Goal: Task Accomplishment & Management: Manage account settings

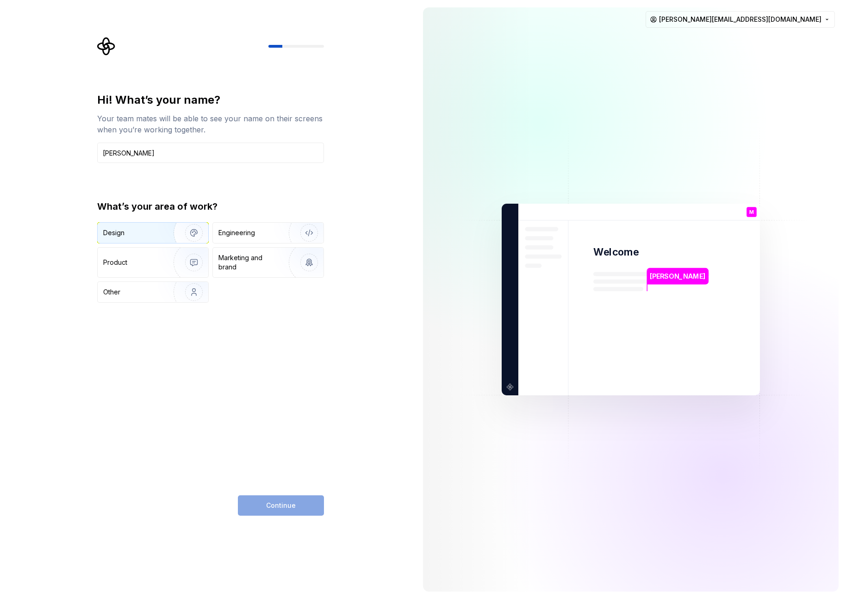
type input "Moses"
click at [142, 225] on div "Design" at bounding box center [153, 233] width 111 height 20
click at [277, 511] on button "Continue" at bounding box center [281, 505] width 86 height 20
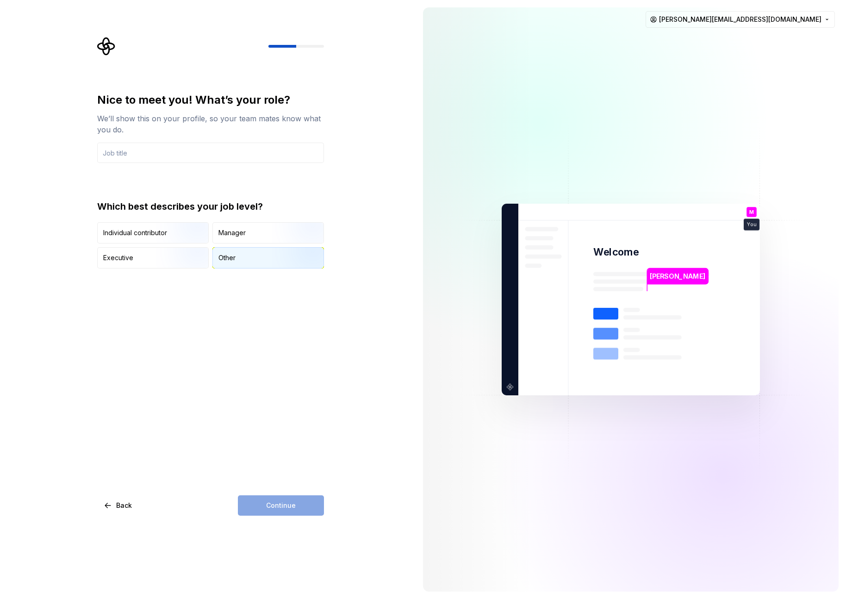
click at [241, 256] on div "Other" at bounding box center [268, 258] width 111 height 20
click at [174, 234] on img "button" at bounding box center [185, 244] width 59 height 62
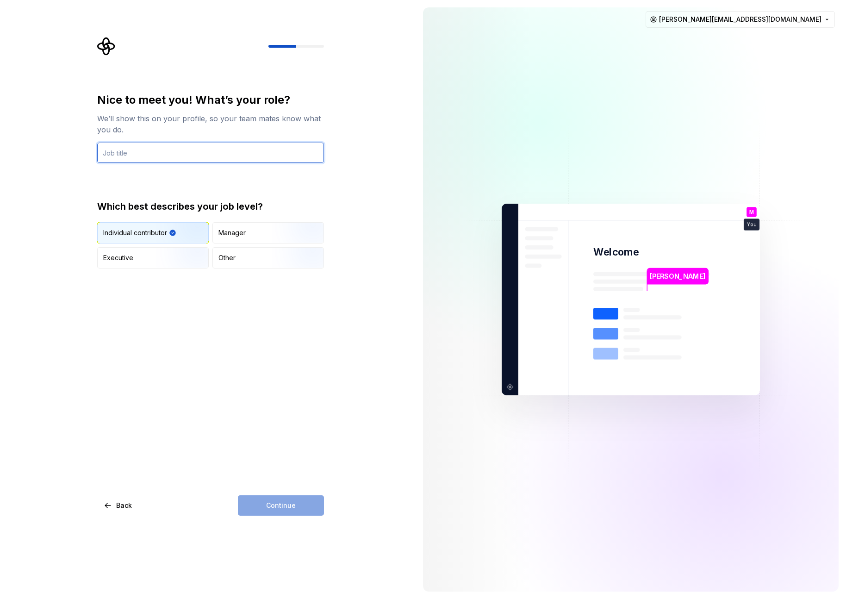
click at [163, 157] on input "text" at bounding box center [210, 153] width 227 height 20
type input "Product Design"
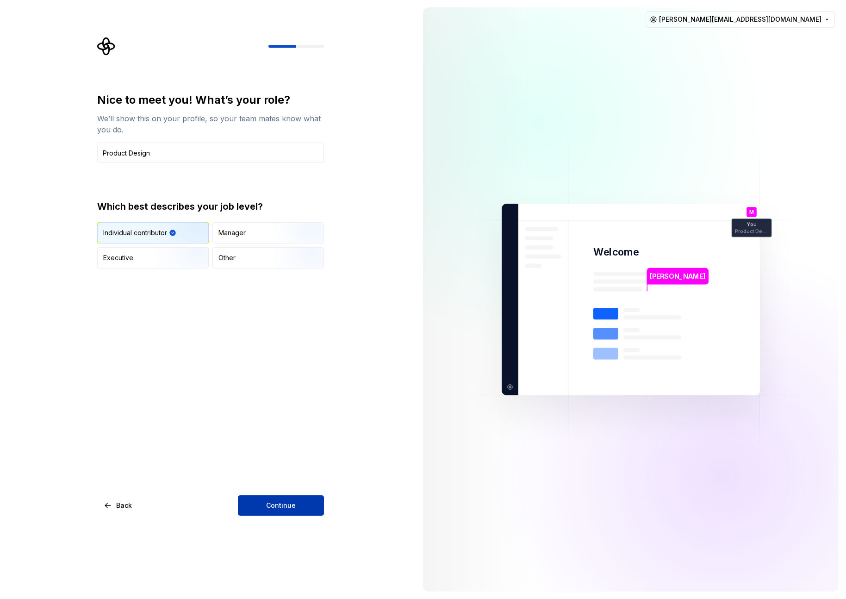
click at [279, 510] on button "Continue" at bounding box center [281, 505] width 86 height 20
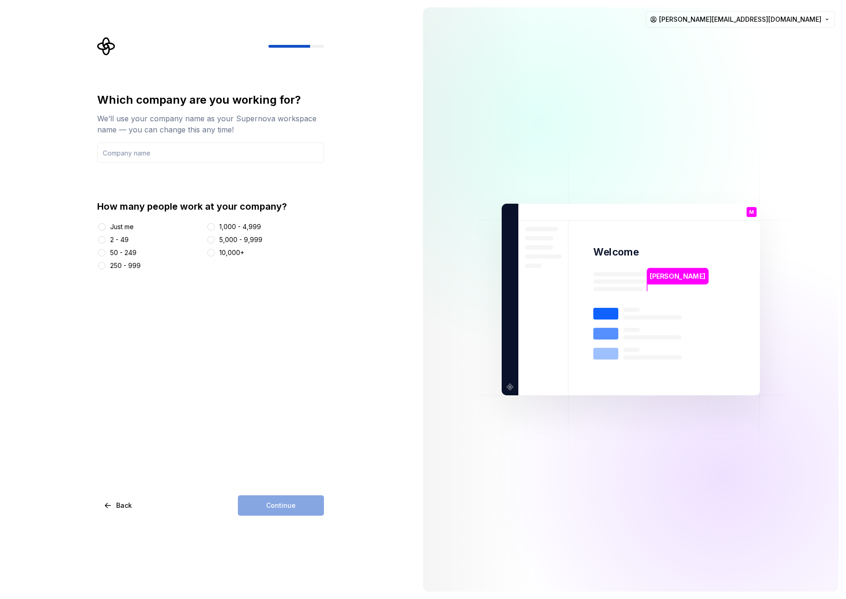
click at [115, 241] on div "2 - 49" at bounding box center [119, 239] width 19 height 9
click at [106, 241] on button "2 - 49" at bounding box center [101, 239] width 7 height 7
click at [115, 252] on div "50 - 249" at bounding box center [123, 252] width 26 height 9
click at [106, 252] on button "50 - 249" at bounding box center [101, 252] width 7 height 7
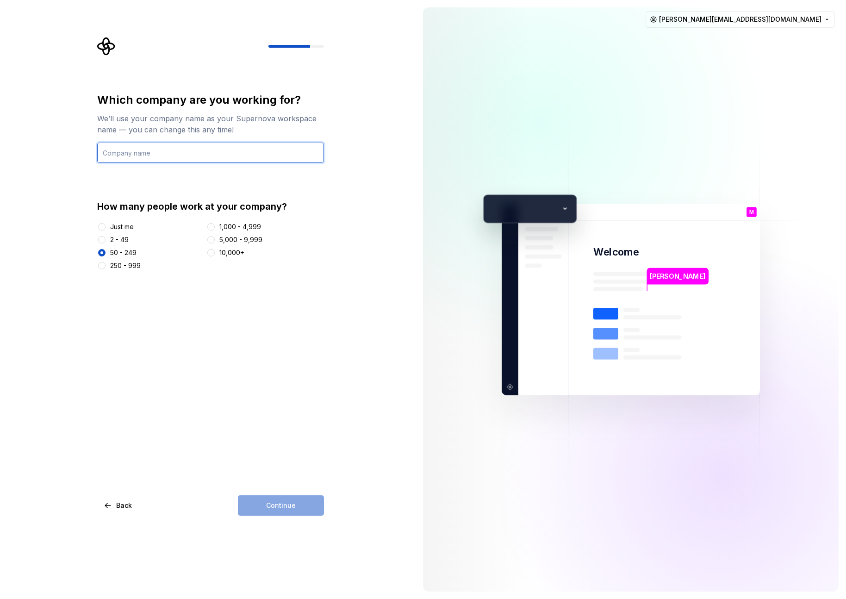
click at [180, 157] on input "text" at bounding box center [210, 153] width 227 height 20
type input "Pearl Health"
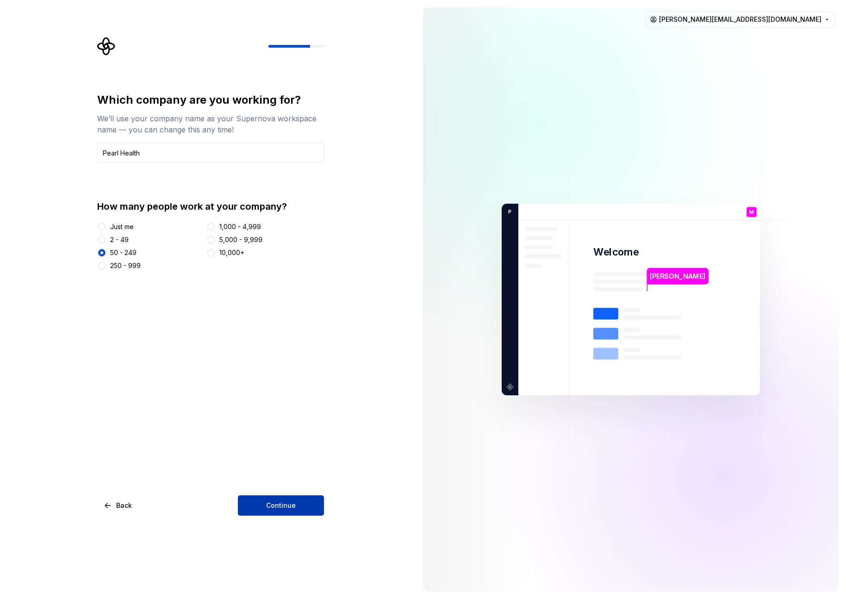
click at [273, 501] on span "Continue" at bounding box center [281, 505] width 30 height 9
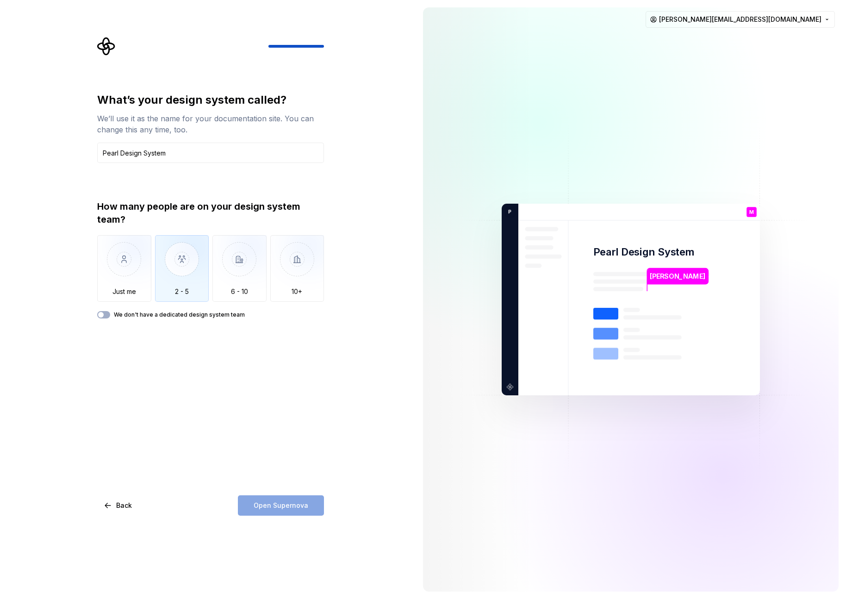
type input "Pearl Design System"
click at [180, 257] on img "button" at bounding box center [182, 266] width 54 height 62
click at [280, 507] on span "Open Supernova" at bounding box center [281, 505] width 55 height 9
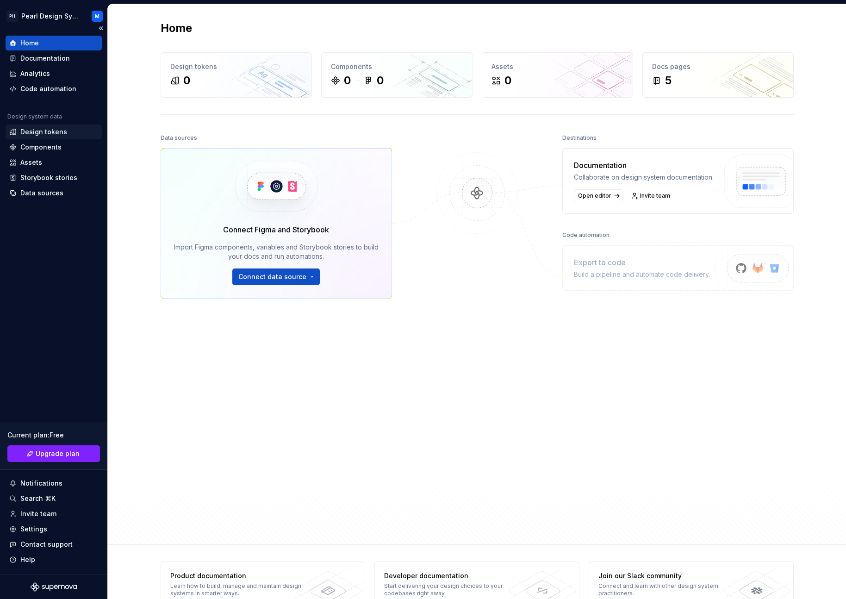
click at [47, 128] on div "Design tokens" at bounding box center [43, 131] width 47 height 9
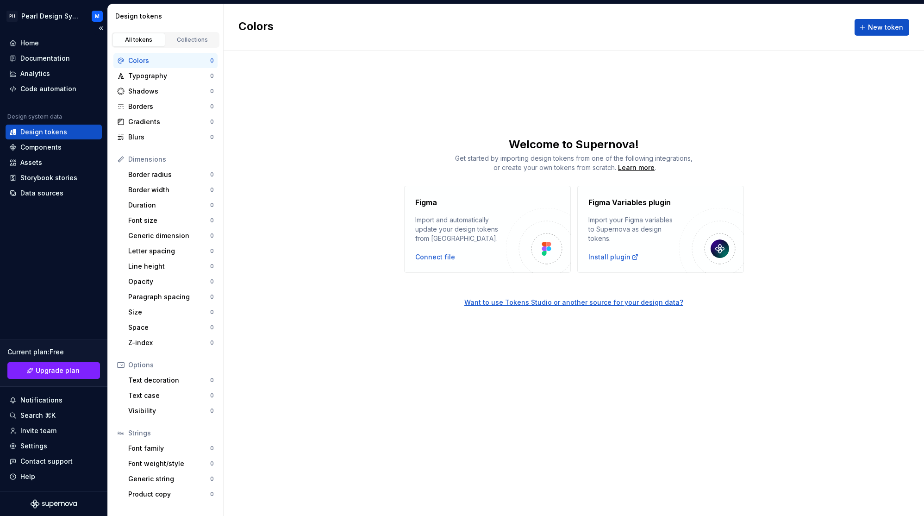
click at [822, 435] on div "Colors New token Welcome to Supernova! Get started by importing design tokens f…" at bounding box center [574, 259] width 700 height 511
click at [845, 24] on span "New token" at bounding box center [885, 27] width 35 height 9
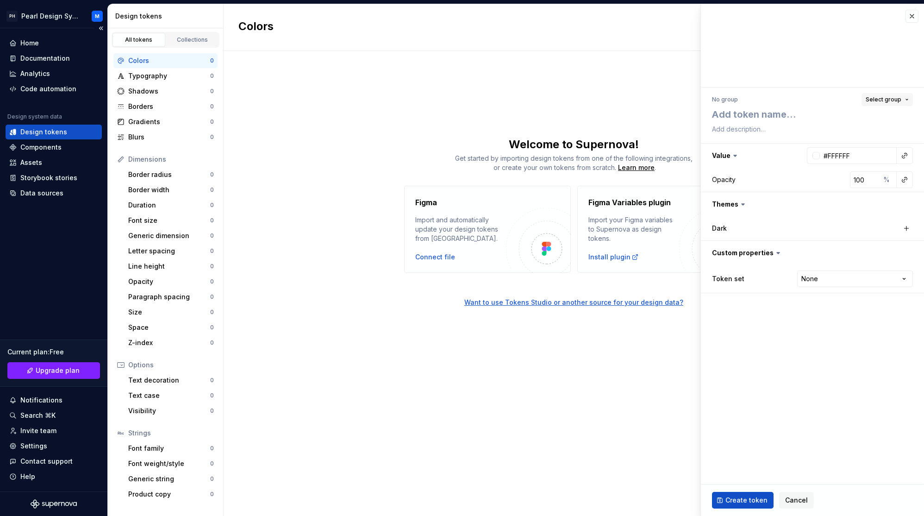
click at [845, 97] on span "Select group" at bounding box center [883, 99] width 36 height 7
click at [845, 57] on div at bounding box center [812, 45] width 223 height 83
click at [845, 14] on button "button" at bounding box center [911, 16] width 13 height 13
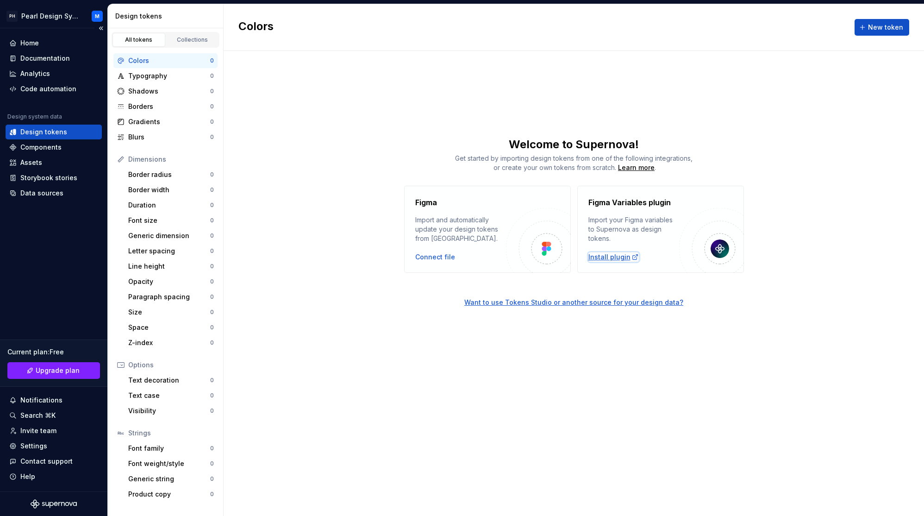
click at [617, 259] on div "Install plugin" at bounding box center [613, 256] width 50 height 9
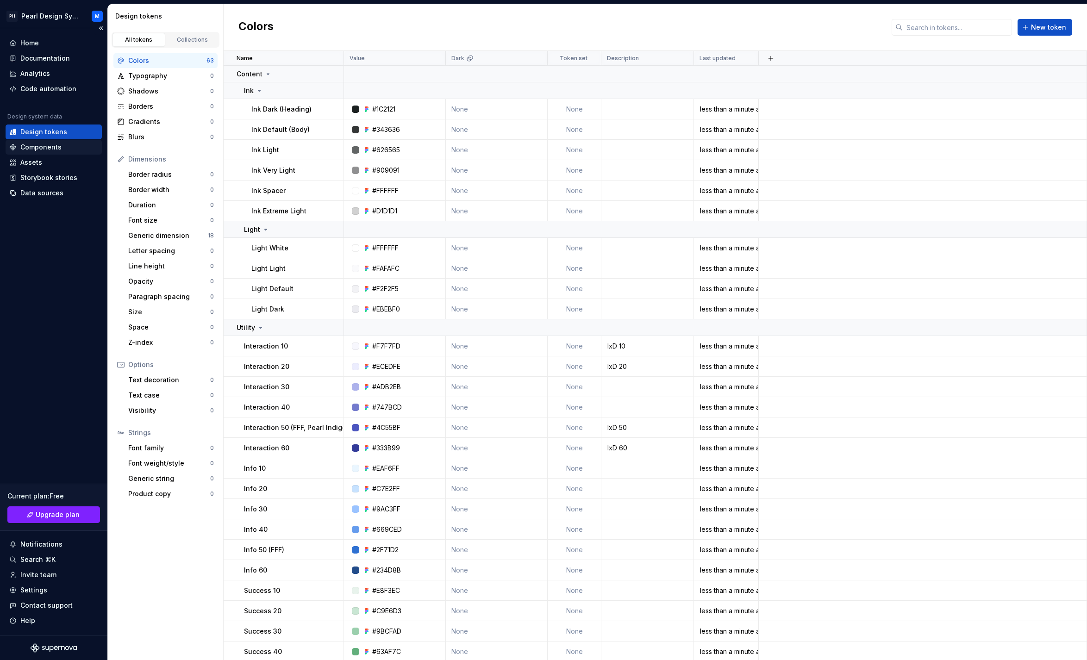
click at [37, 151] on div "Components" at bounding box center [40, 147] width 41 height 9
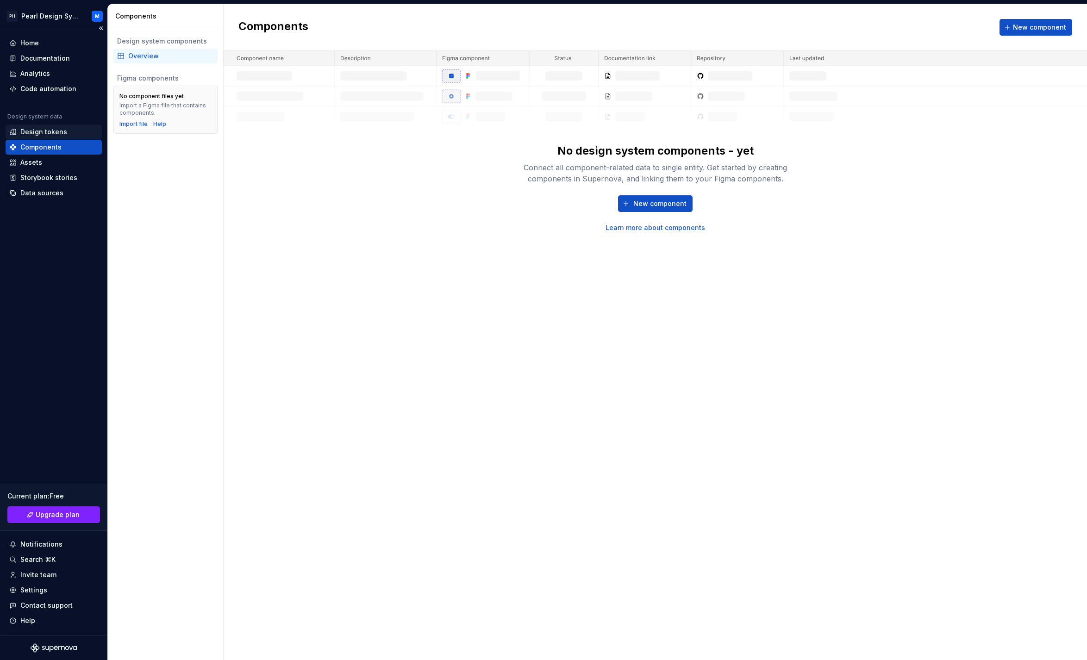
click at [37, 133] on div "Design tokens" at bounding box center [43, 131] width 47 height 9
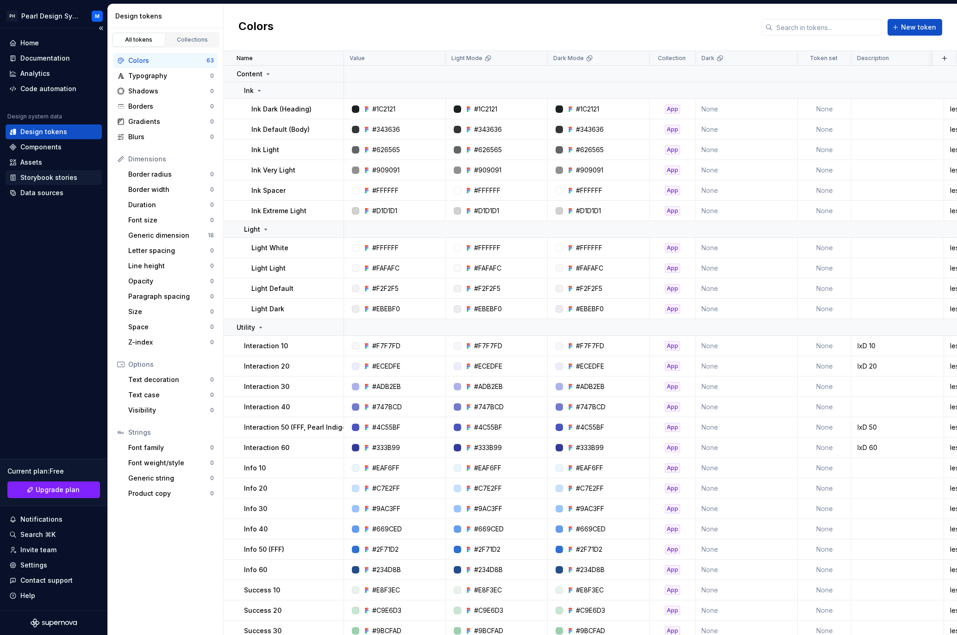
click at [54, 179] on div "Storybook stories" at bounding box center [48, 177] width 57 height 9
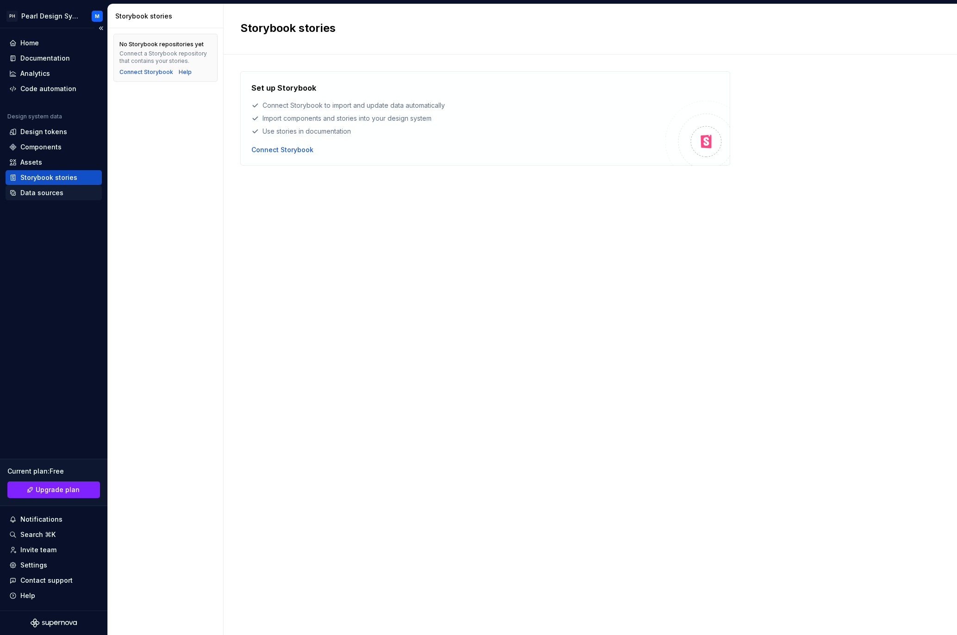
click at [52, 194] on div "Data sources" at bounding box center [41, 192] width 43 height 9
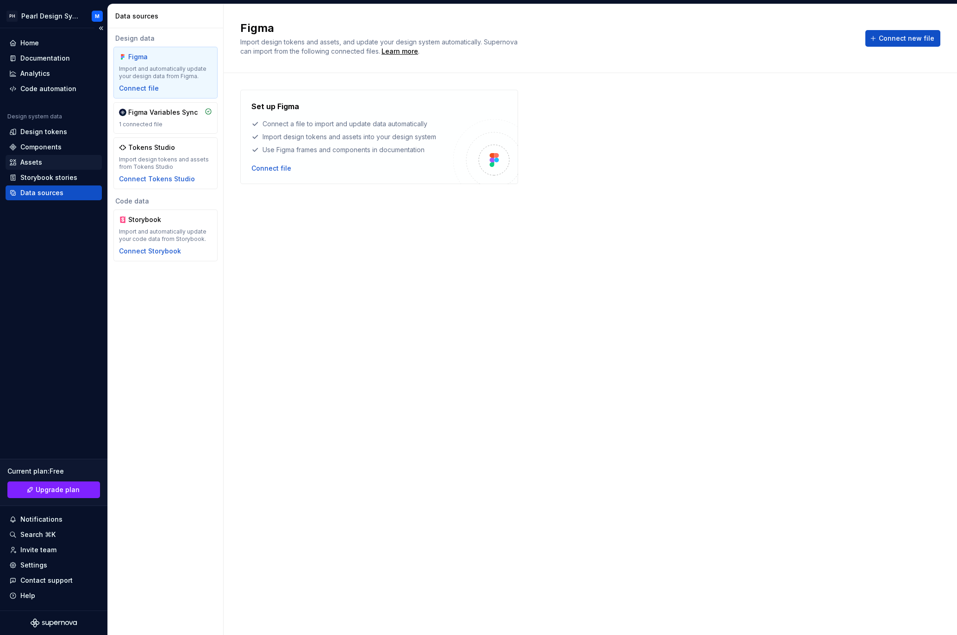
click at [37, 162] on div "Assets" at bounding box center [31, 162] width 22 height 9
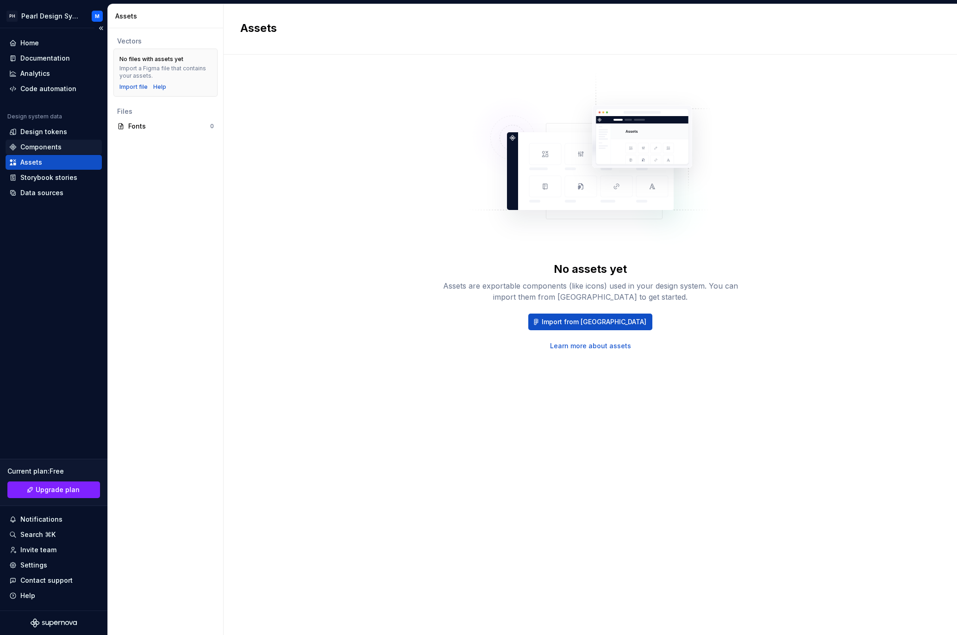
click at [35, 145] on div "Components" at bounding box center [40, 147] width 41 height 9
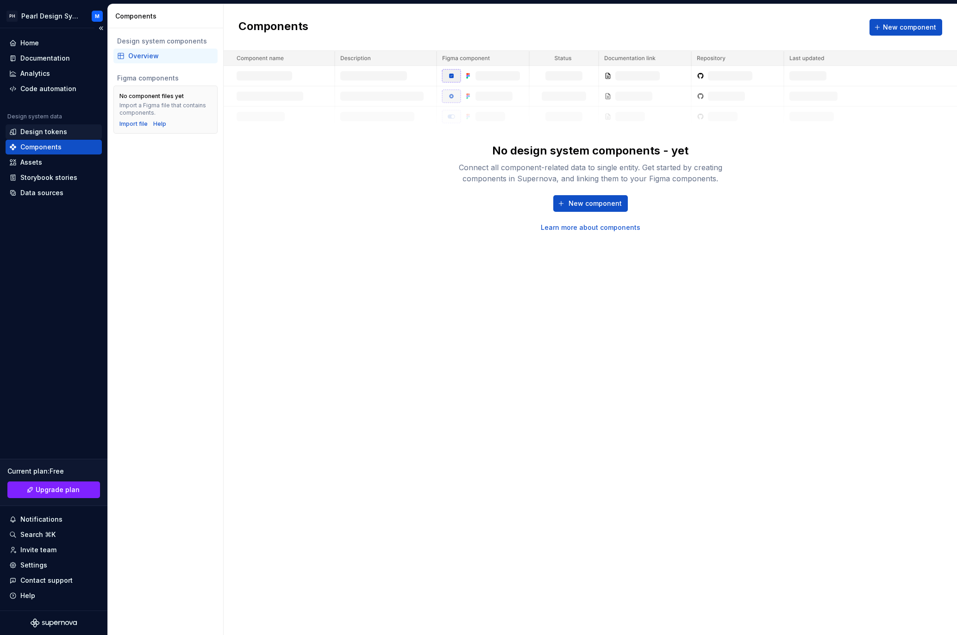
click at [38, 130] on div "Design tokens" at bounding box center [43, 131] width 47 height 9
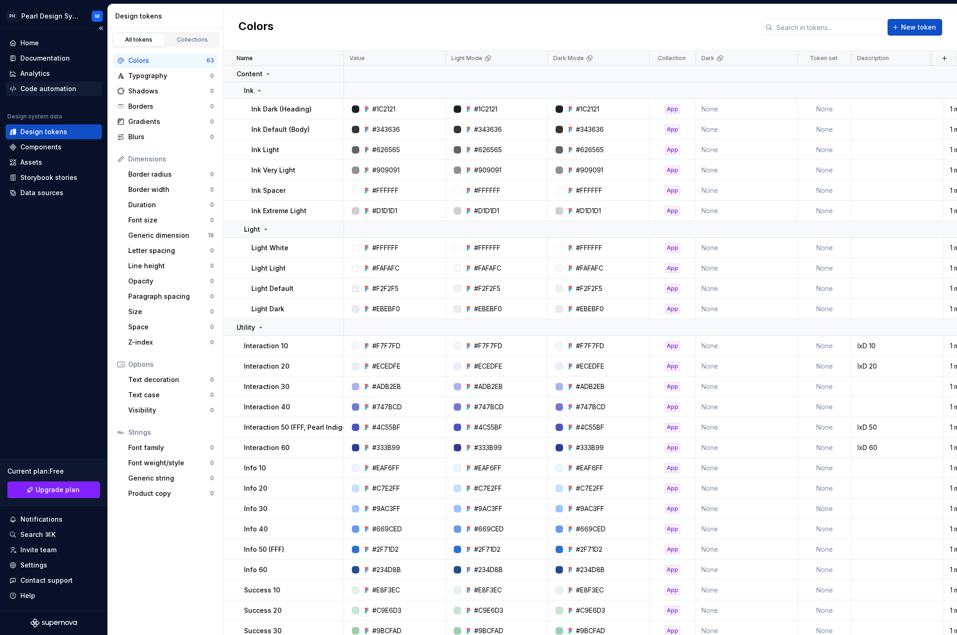
click at [49, 88] on div "Code automation" at bounding box center [48, 88] width 56 height 9
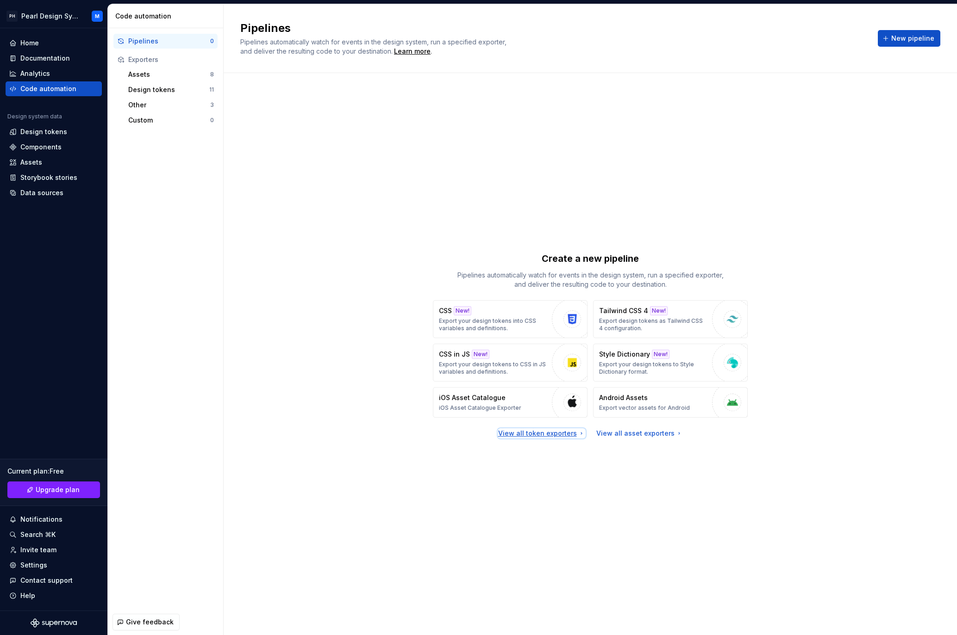
click at [546, 435] on div "View all token exporters" at bounding box center [541, 433] width 87 height 9
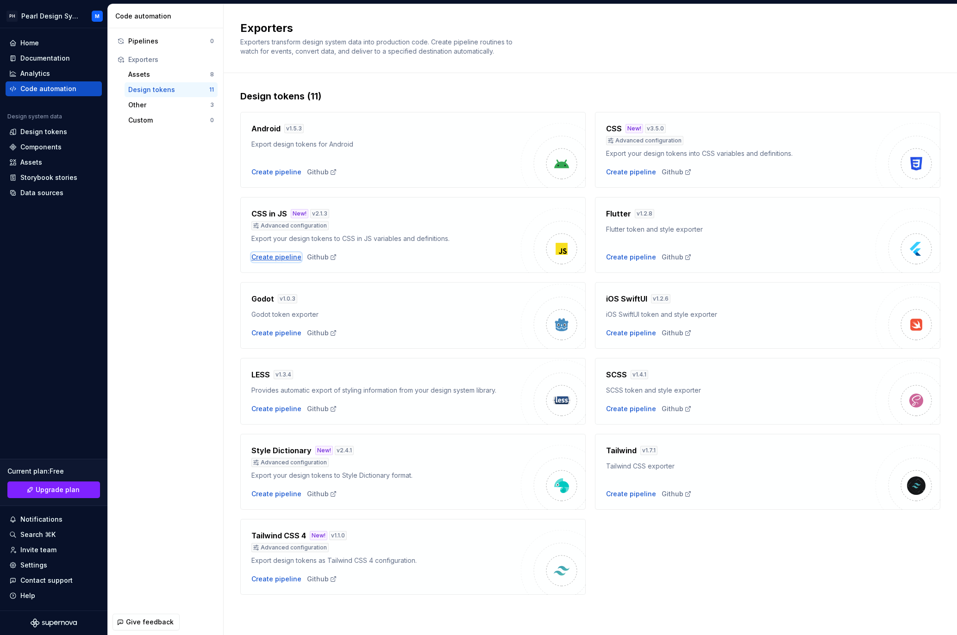
click at [267, 259] on div "Create pipeline" at bounding box center [276, 257] width 50 height 9
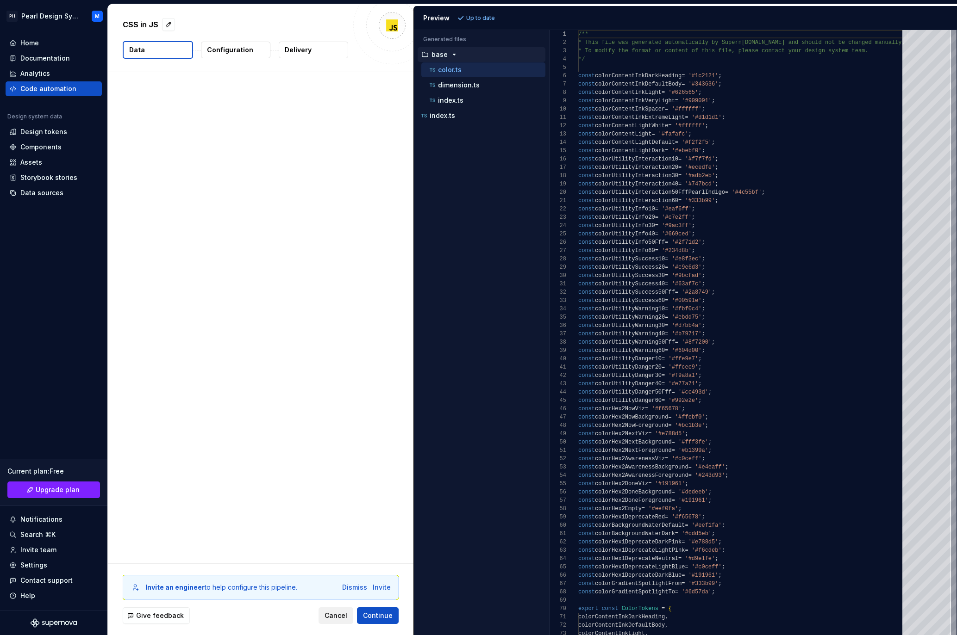
click at [347, 598] on span "Cancel" at bounding box center [335, 615] width 23 height 9
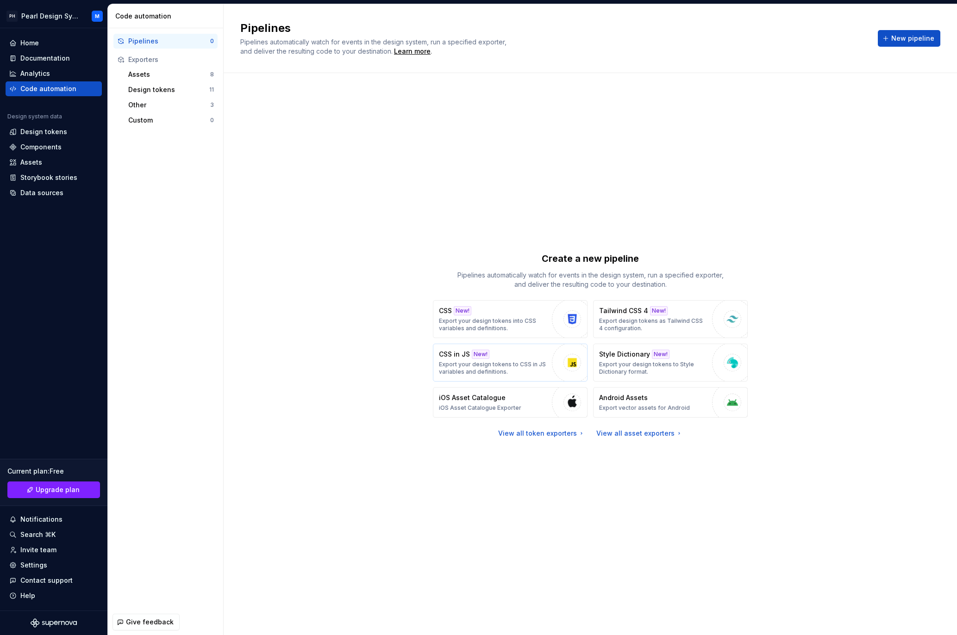
click at [519, 360] on div "CSS in JS New! Export your design tokens to CSS in JS variables and definitions." at bounding box center [493, 363] width 108 height 26
click at [571, 371] on div "button" at bounding box center [572, 363] width 18 height 18
click at [534, 431] on div "View all token exporters" at bounding box center [541, 433] width 87 height 9
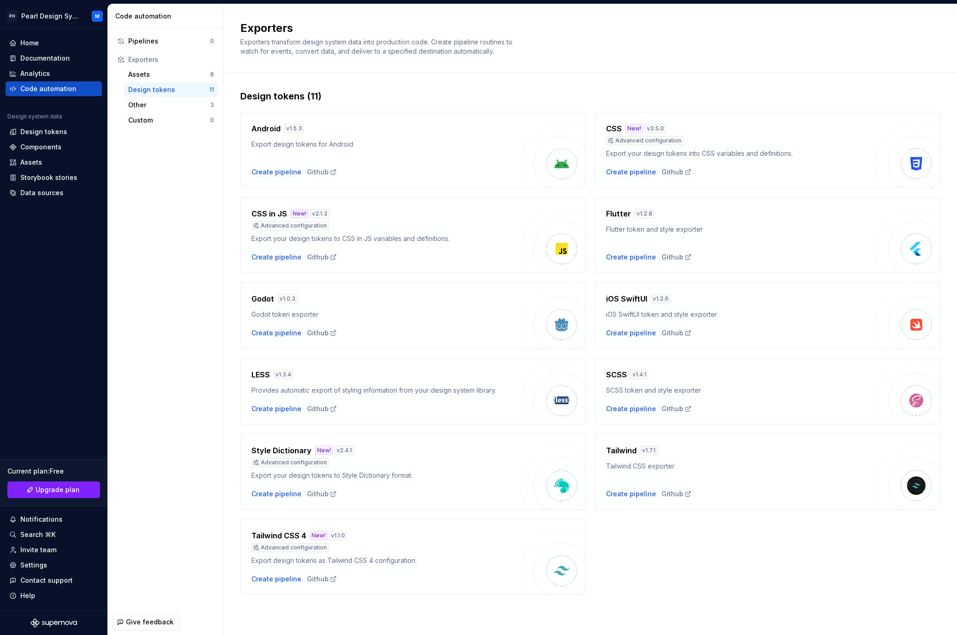
click at [444, 234] on div "Export your design tokens to CSS in JS variables and definitions." at bounding box center [385, 238] width 269 height 9
click at [318, 259] on div "Github" at bounding box center [322, 257] width 30 height 9
click at [278, 256] on div "Create pipeline" at bounding box center [276, 257] width 50 height 9
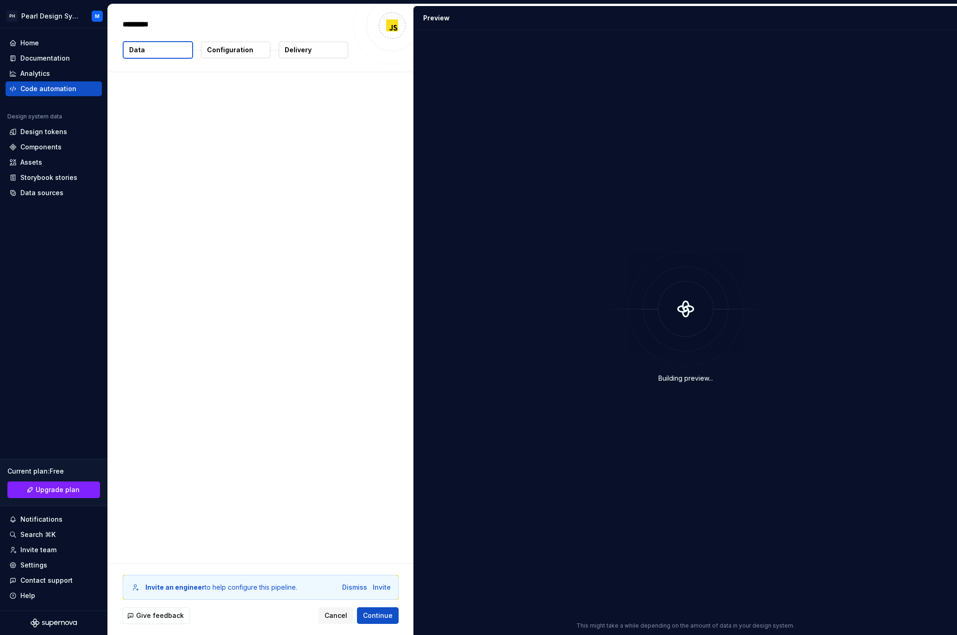
type textarea "*"
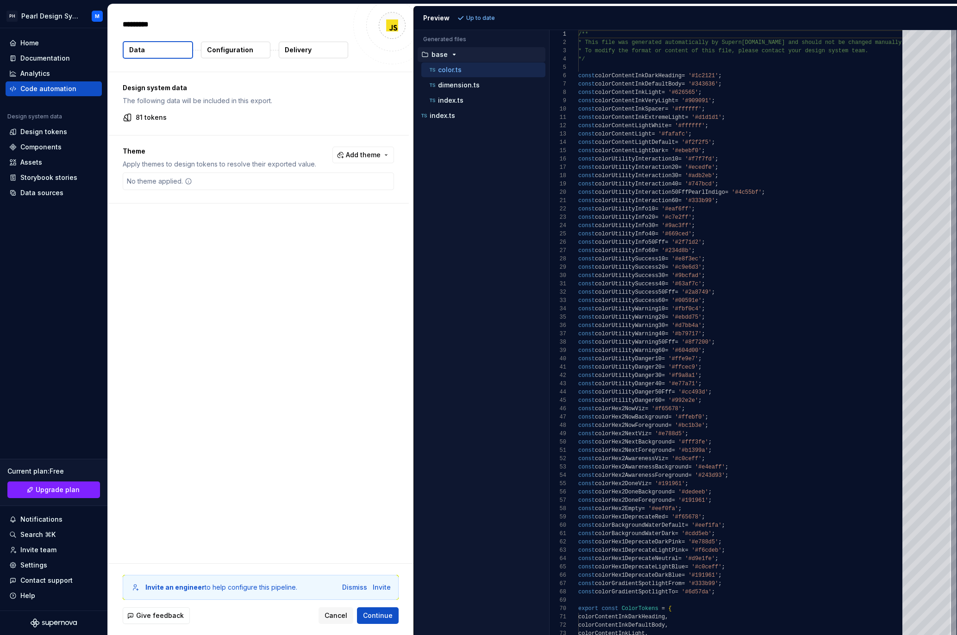
click at [237, 56] on button "Configuration" at bounding box center [235, 50] width 69 height 17
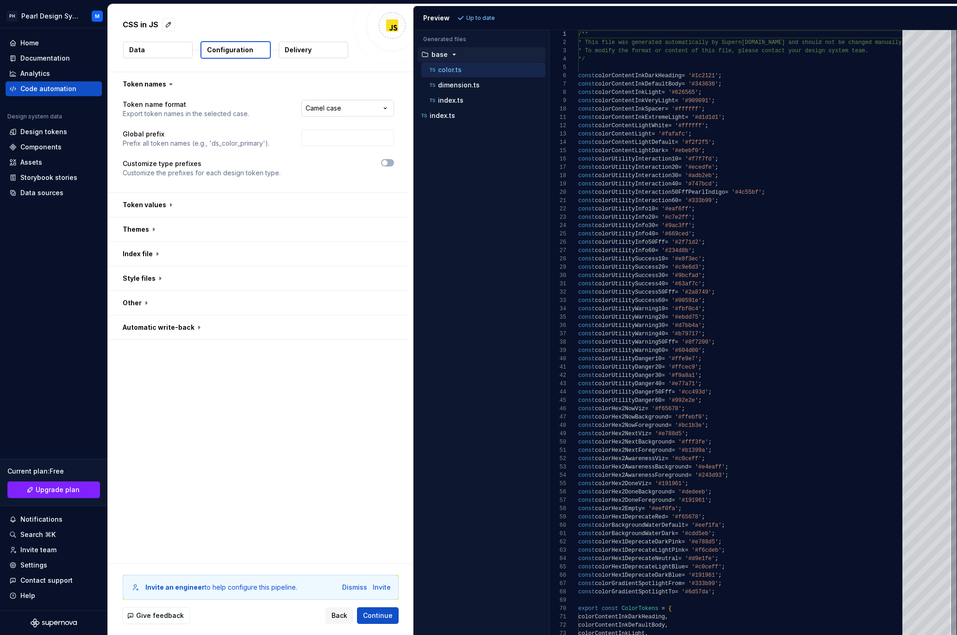
click at [379, 110] on html "**********" at bounding box center [478, 317] width 957 height 635
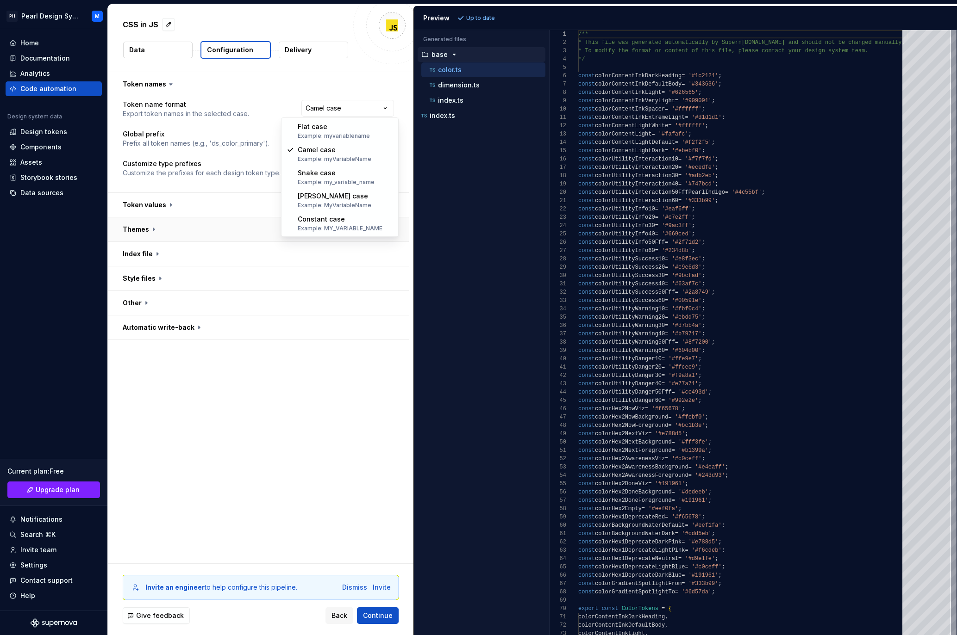
select select "**********"
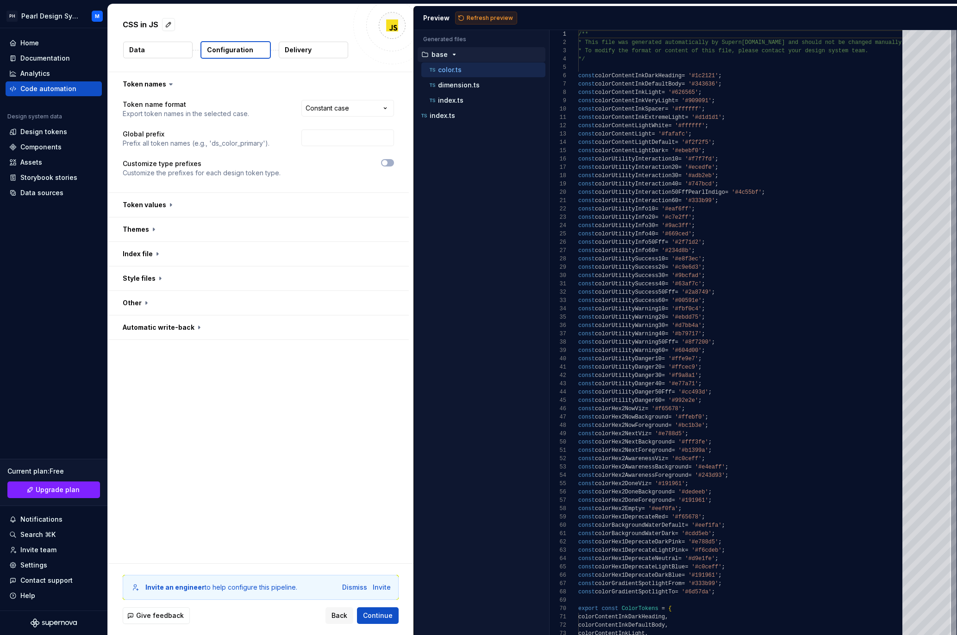
click at [494, 21] on span "Refresh preview" at bounding box center [489, 17] width 46 height 7
type textarea "**********"
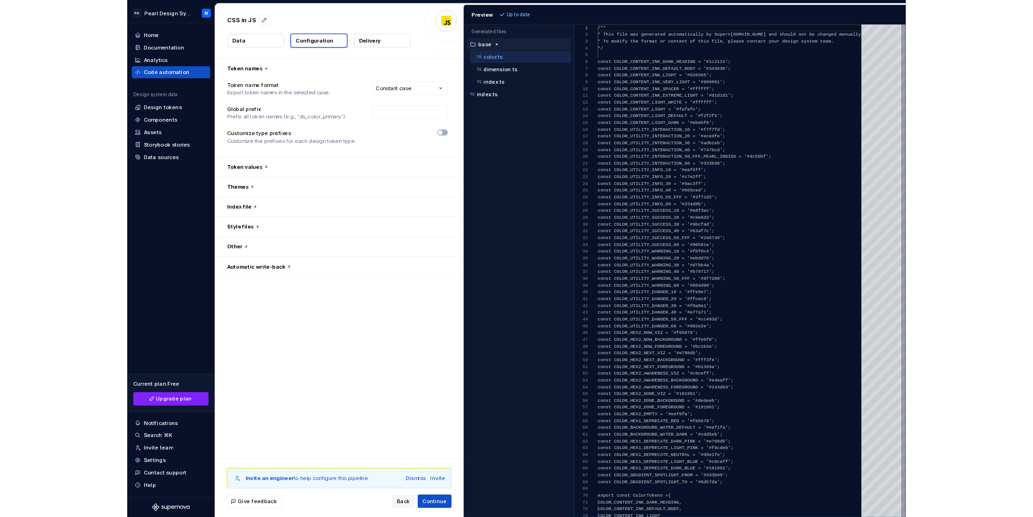
scroll to position [83, 0]
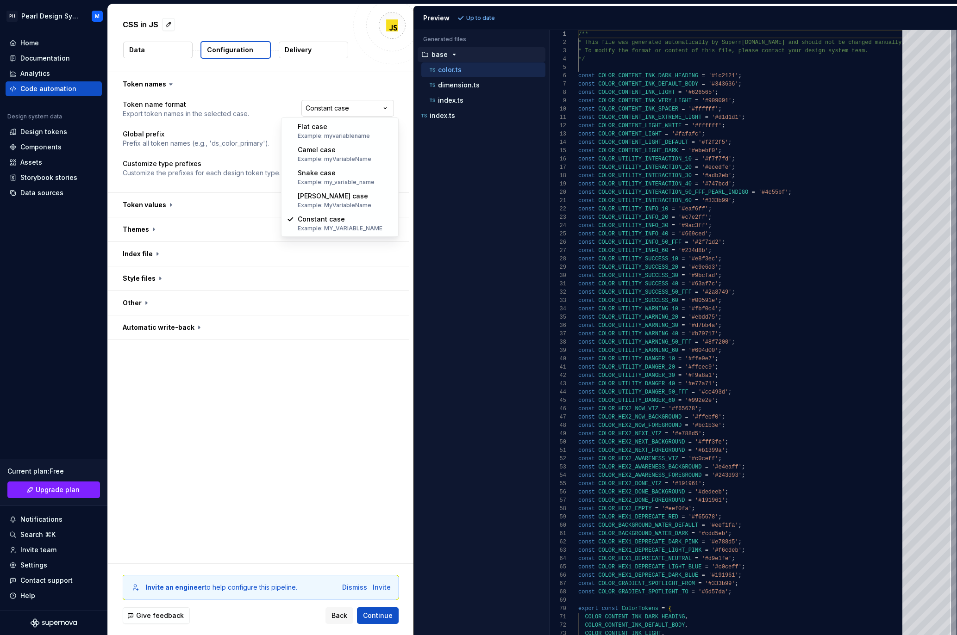
click at [329, 104] on html "**********" at bounding box center [478, 317] width 957 height 635
click at [348, 72] on html "**********" at bounding box center [478, 317] width 957 height 635
click at [164, 282] on button "button" at bounding box center [258, 279] width 301 height 24
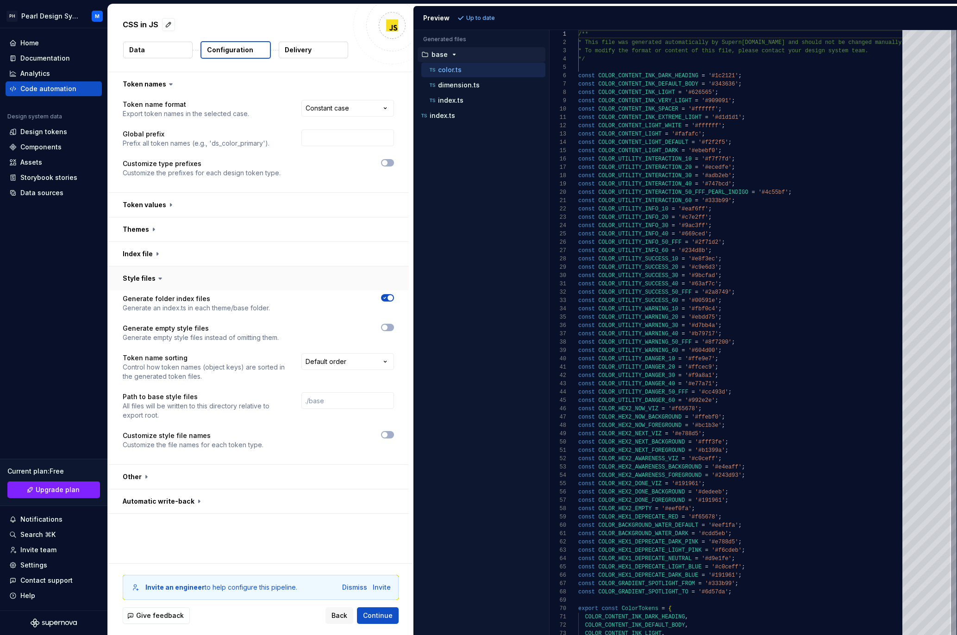
click at [163, 281] on button "button" at bounding box center [258, 279] width 301 height 24
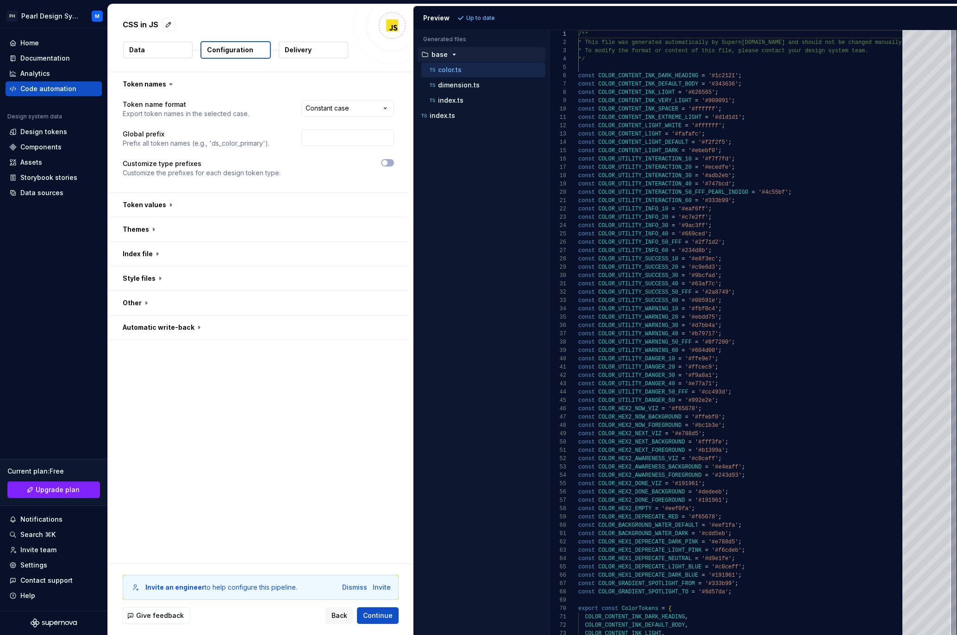
click at [342, 113] on html "**********" at bounding box center [478, 317] width 957 height 635
select select "********"
click at [490, 16] on span "Refresh preview" at bounding box center [489, 17] width 46 height 7
type textarea "**********"
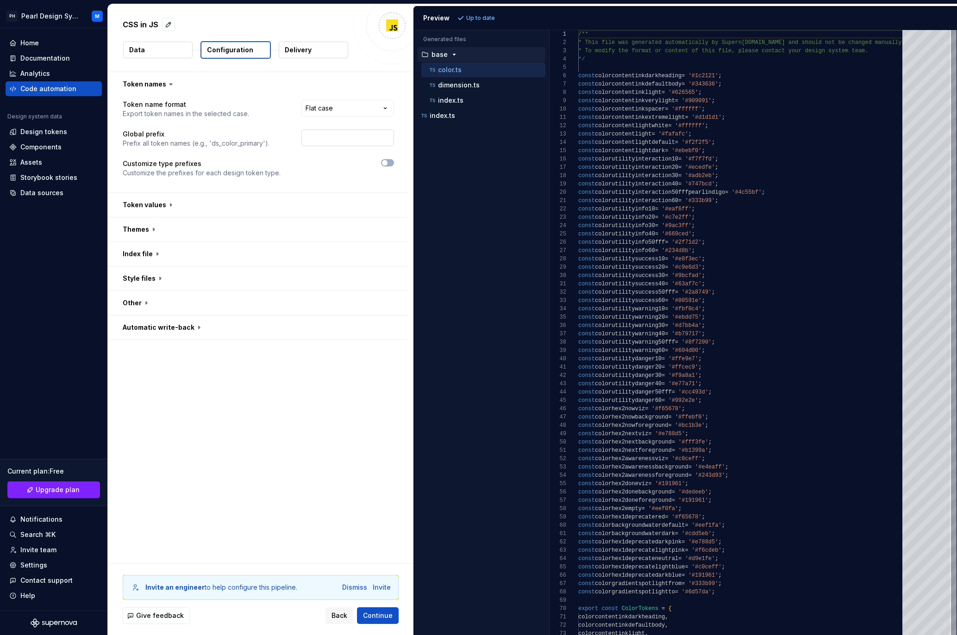
click at [328, 143] on input "text" at bounding box center [347, 138] width 93 height 17
type input "hello"
click at [482, 18] on span "Refresh preview" at bounding box center [489, 17] width 46 height 7
type textarea "**********"
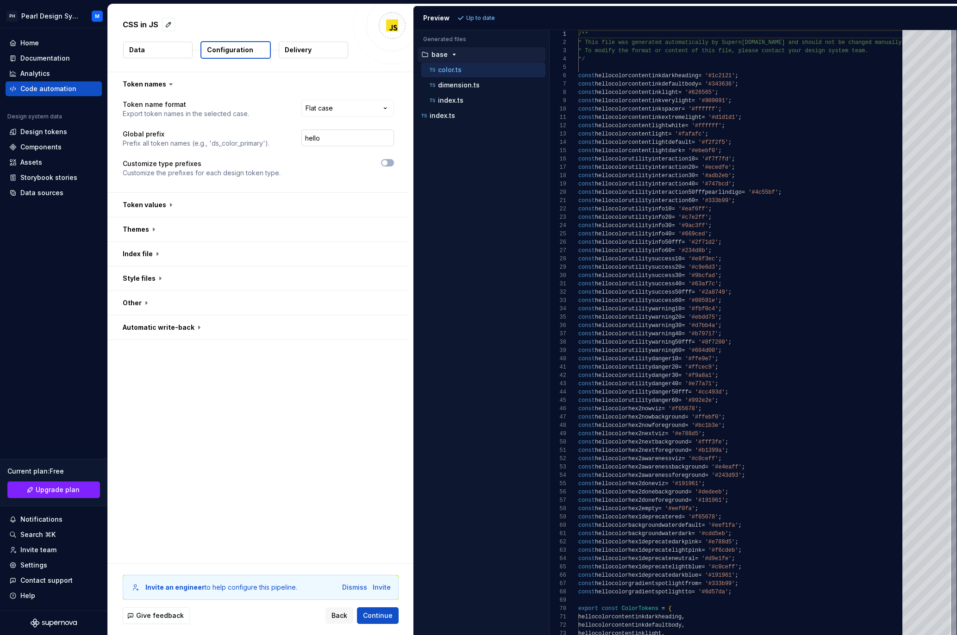
click at [340, 138] on input "hello" at bounding box center [347, 138] width 93 height 17
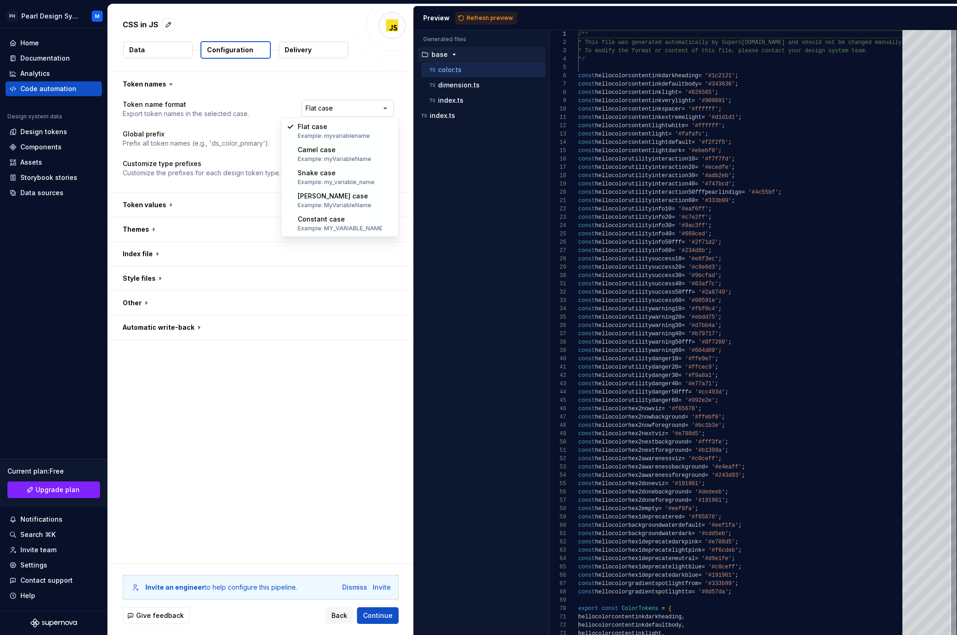
click at [362, 108] on html "**********" at bounding box center [478, 317] width 957 height 635
select select "*********"
click at [484, 18] on span "Refresh preview" at bounding box center [489, 17] width 46 height 7
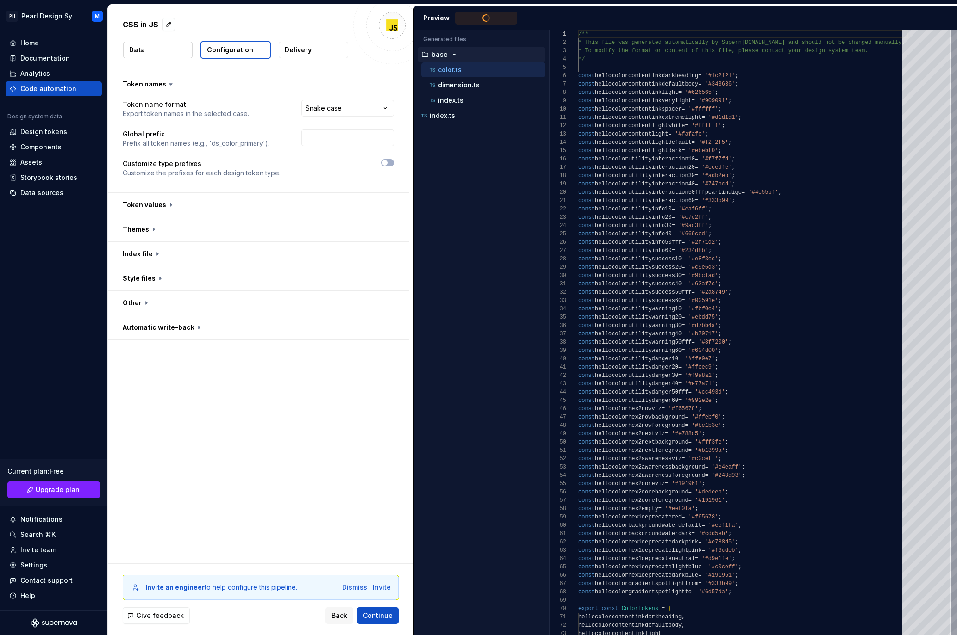
type textarea "**********"
click at [149, 85] on button "button" at bounding box center [258, 84] width 301 height 24
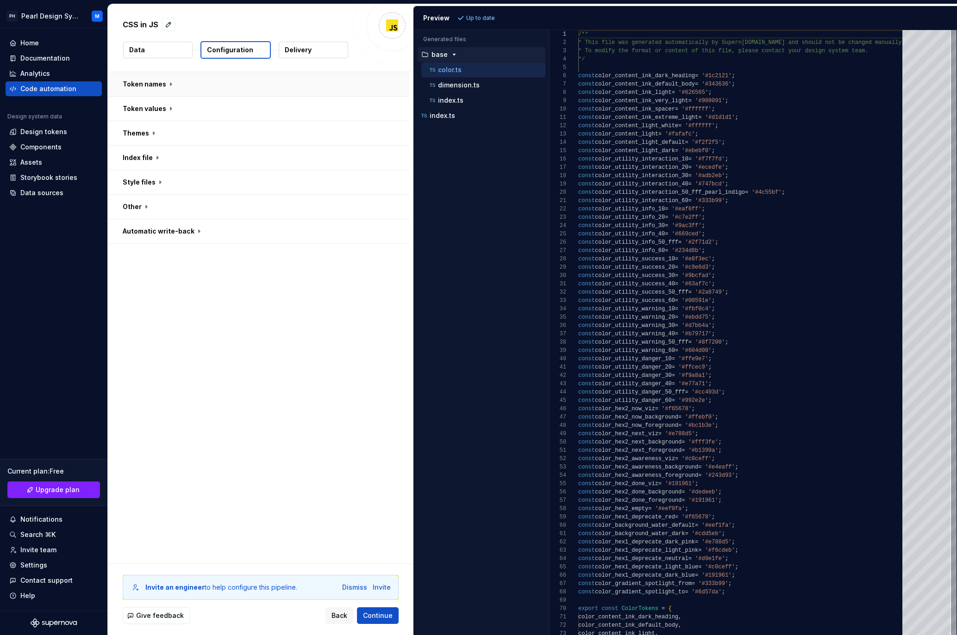
click at [149, 85] on button "button" at bounding box center [258, 84] width 301 height 24
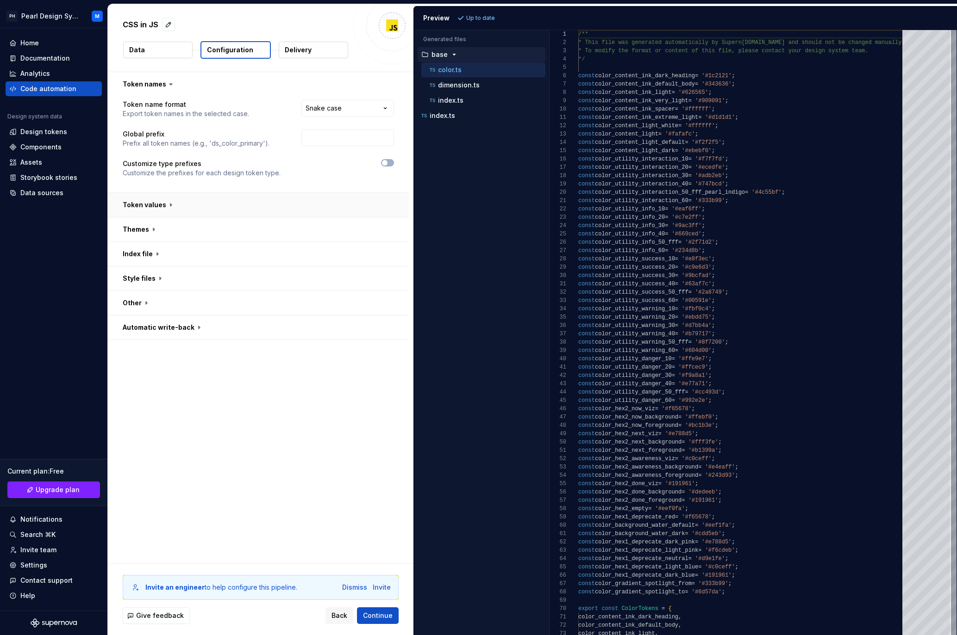
click at [150, 208] on button "button" at bounding box center [258, 205] width 301 height 24
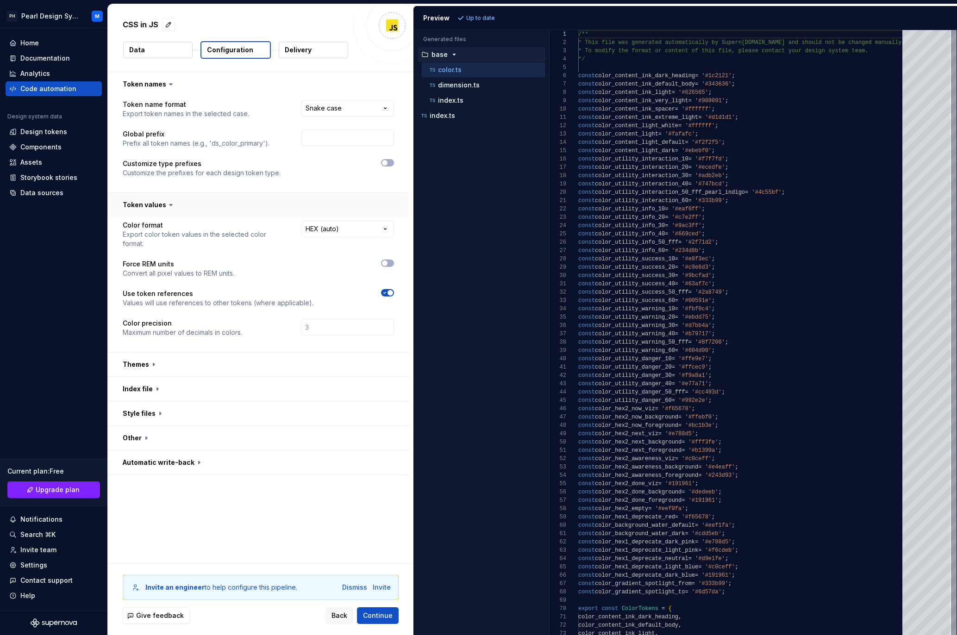
click at [150, 208] on button "button" at bounding box center [258, 205] width 301 height 24
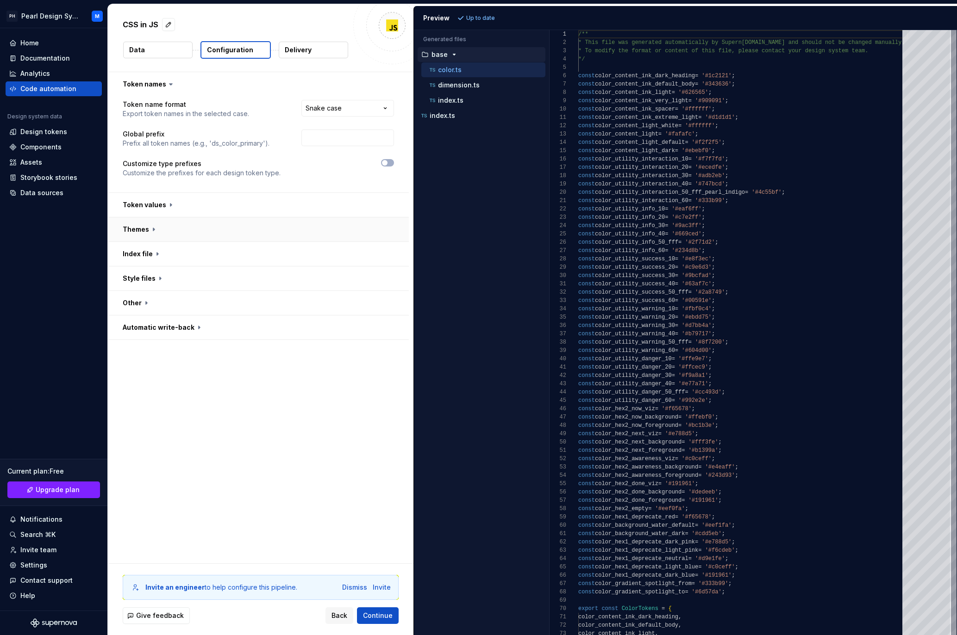
click at [144, 232] on button "button" at bounding box center [258, 229] width 301 height 24
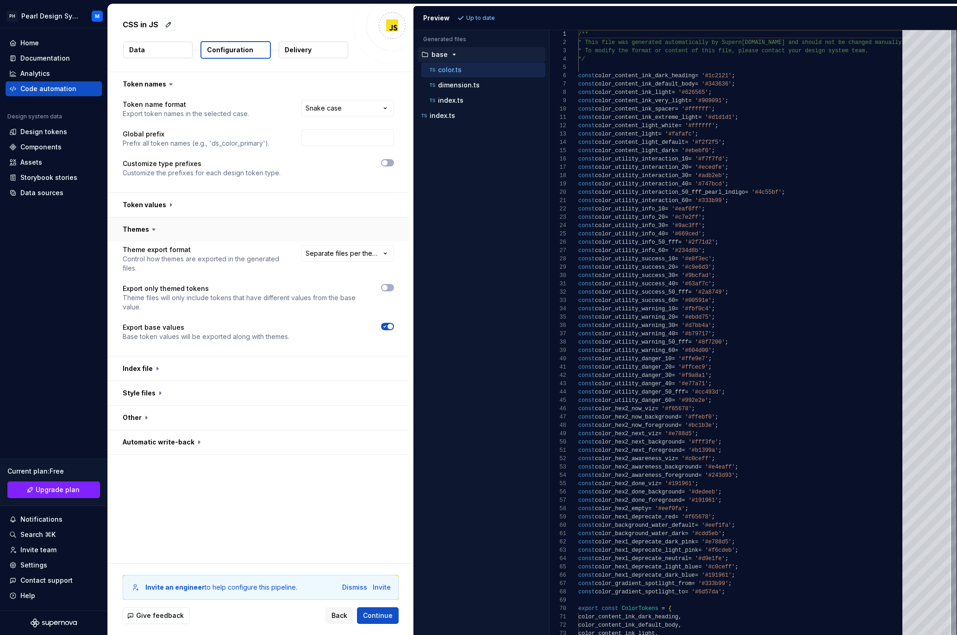
click at [144, 231] on button "button" at bounding box center [258, 229] width 301 height 24
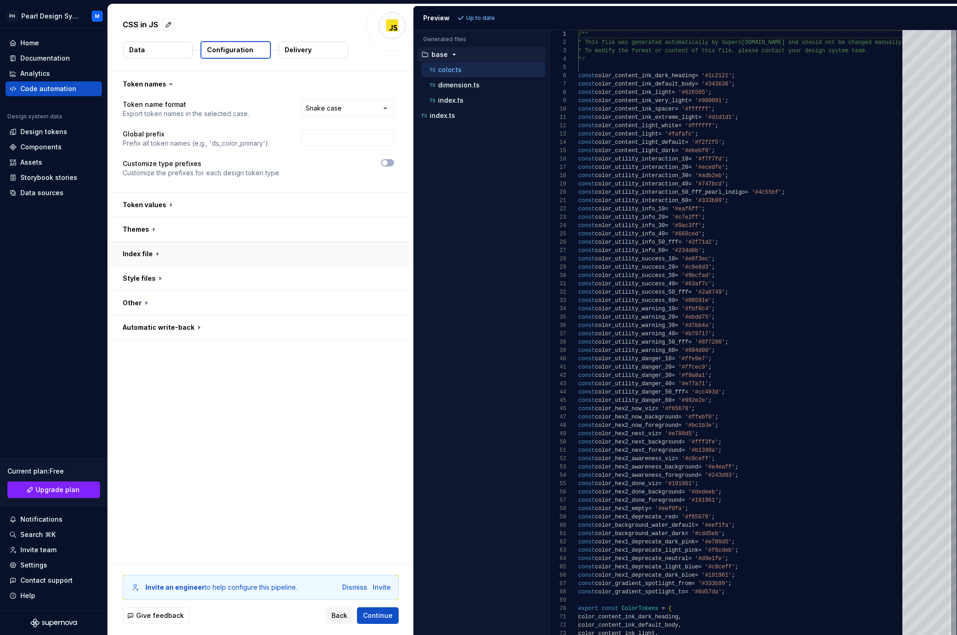
click at [148, 256] on button "button" at bounding box center [258, 254] width 301 height 24
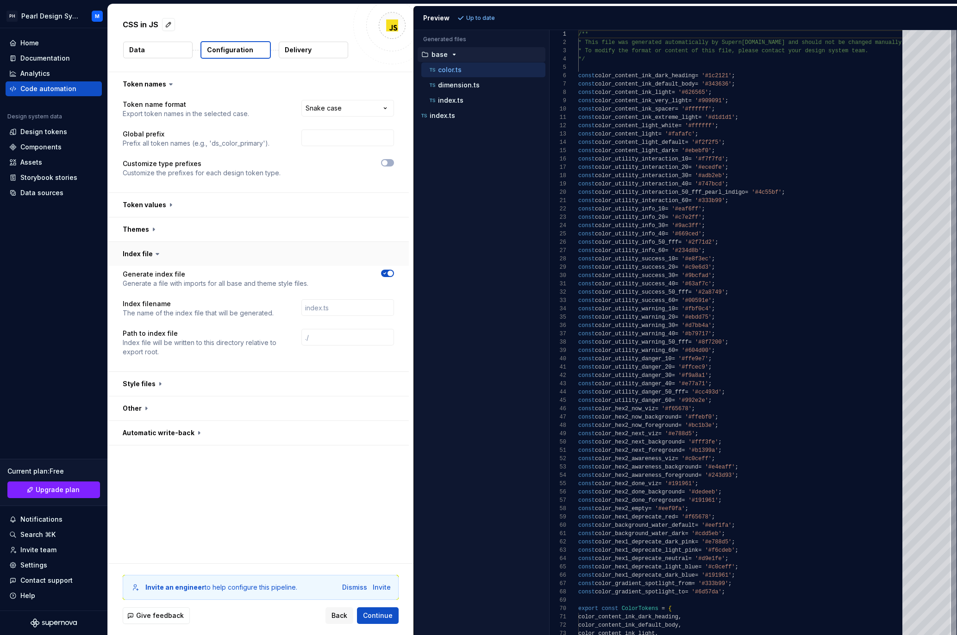
click at [148, 256] on button "button" at bounding box center [258, 254] width 301 height 24
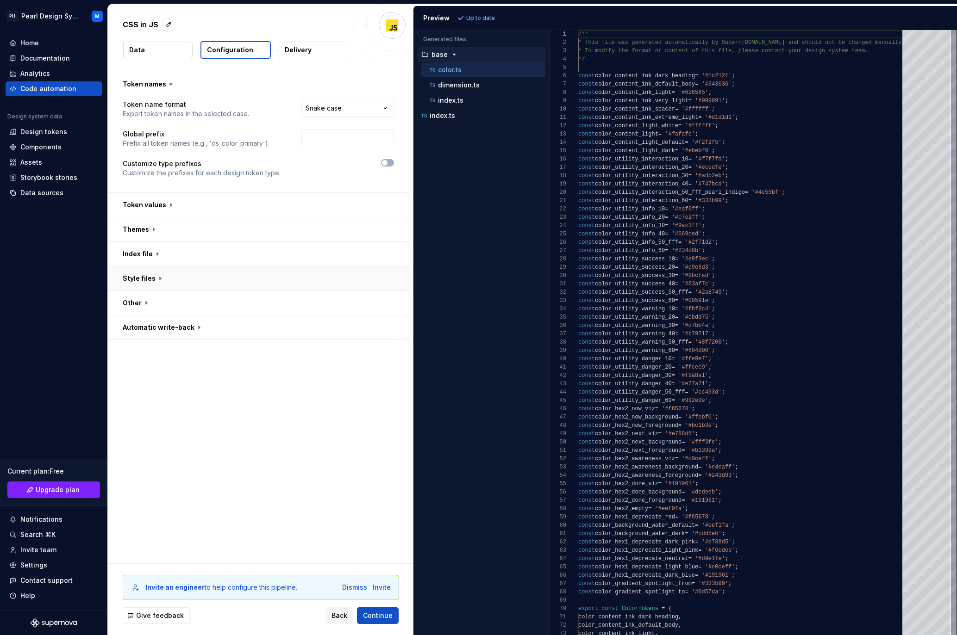
click at [143, 280] on button "button" at bounding box center [258, 279] width 301 height 24
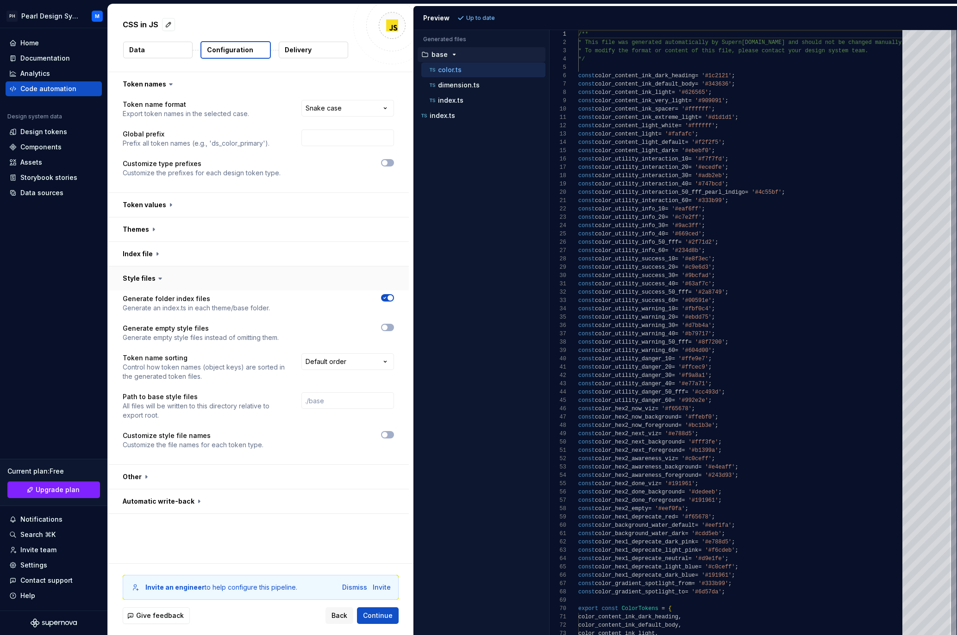
click at [143, 280] on button "button" at bounding box center [258, 279] width 301 height 24
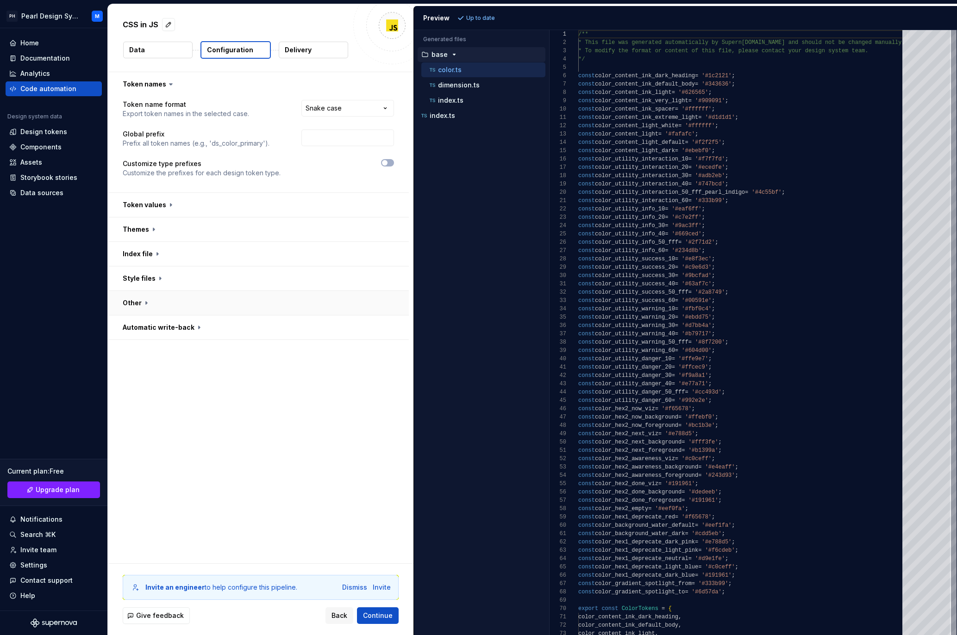
click at [131, 305] on button "button" at bounding box center [258, 303] width 301 height 24
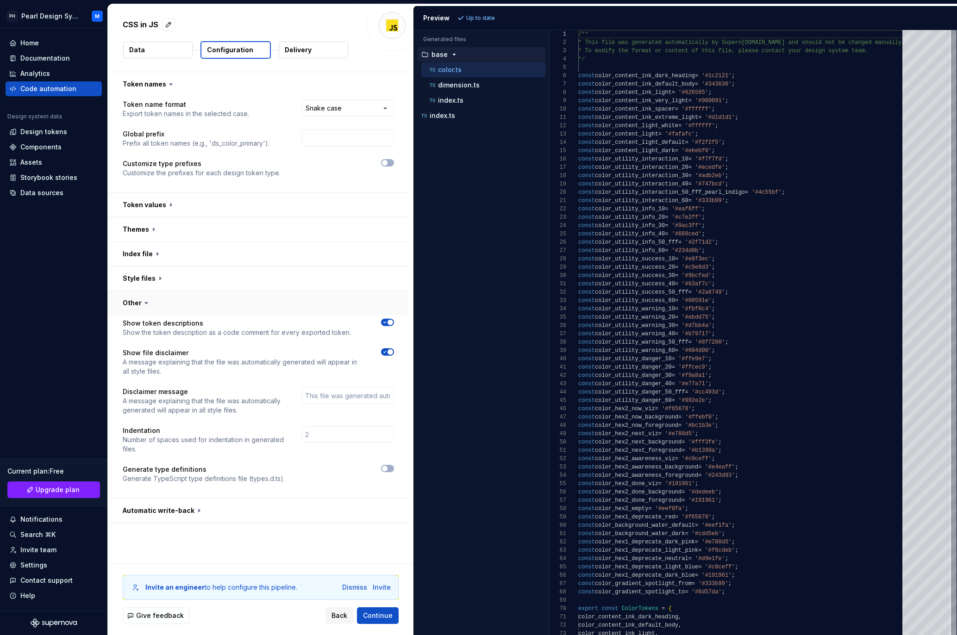
click at [131, 305] on button "button" at bounding box center [258, 303] width 301 height 24
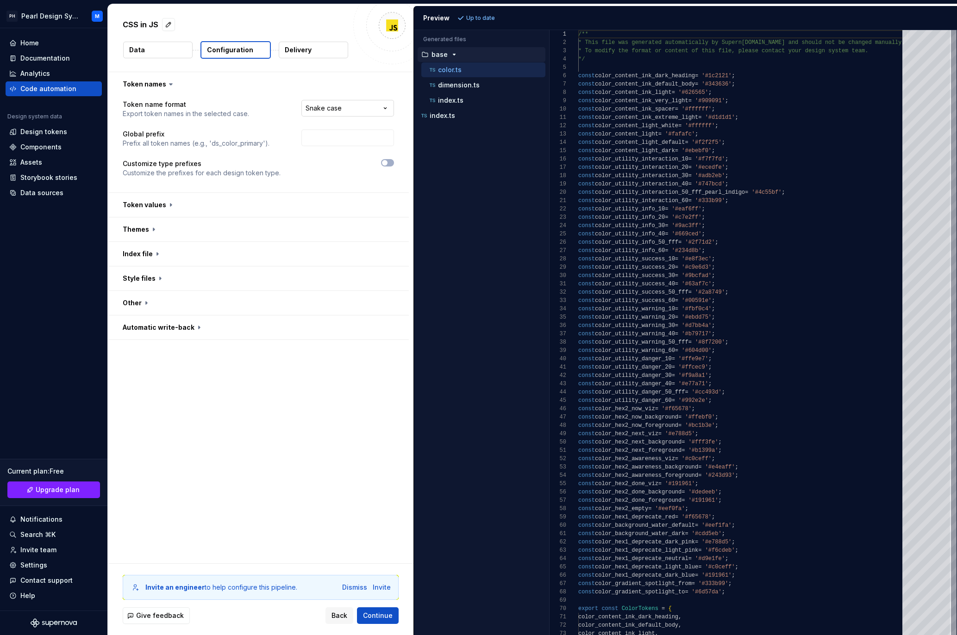
click at [352, 111] on html "**********" at bounding box center [478, 317] width 957 height 635
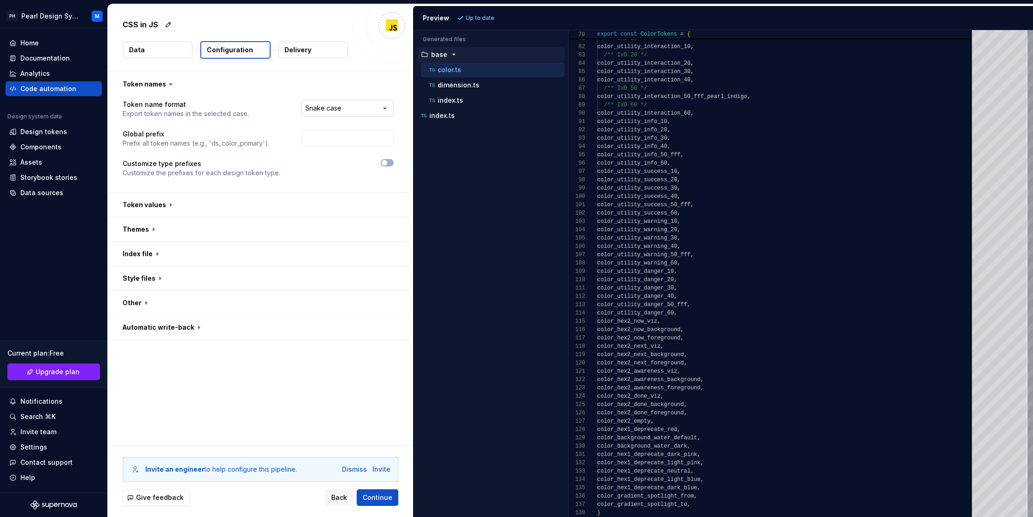
click at [341, 107] on html "**********" at bounding box center [516, 258] width 1033 height 517
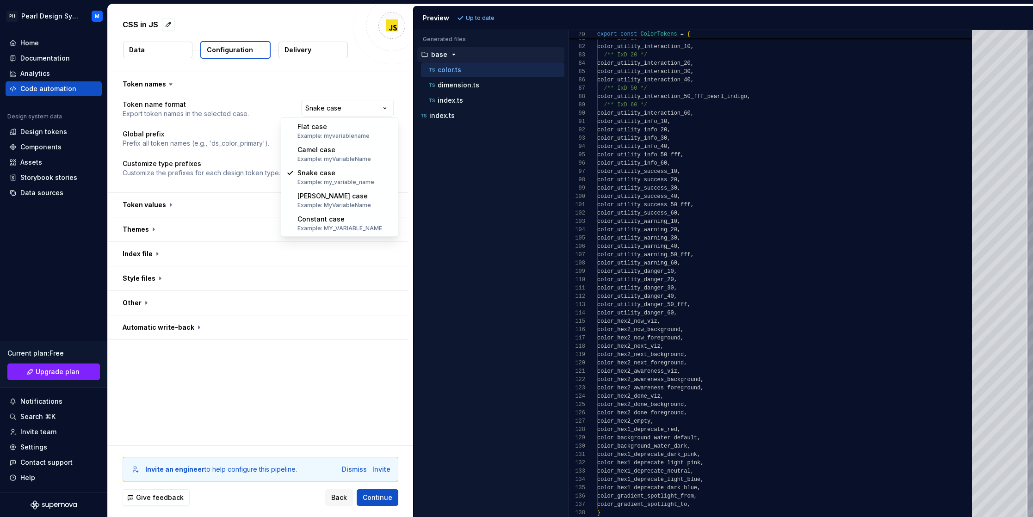
select select "*********"
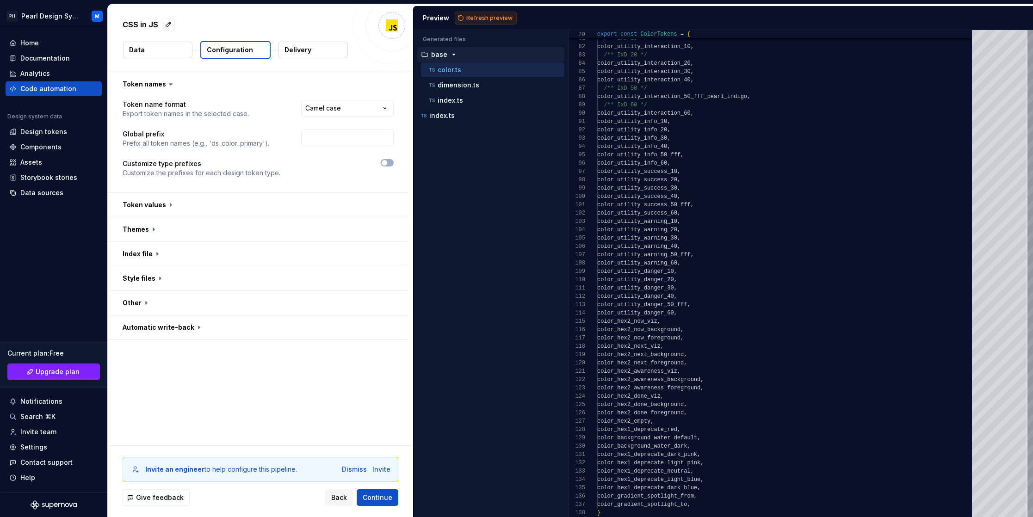
click at [496, 12] on button "Refresh preview" at bounding box center [486, 18] width 62 height 13
type textarea "**********"
click at [171, 276] on button "button" at bounding box center [258, 279] width 301 height 24
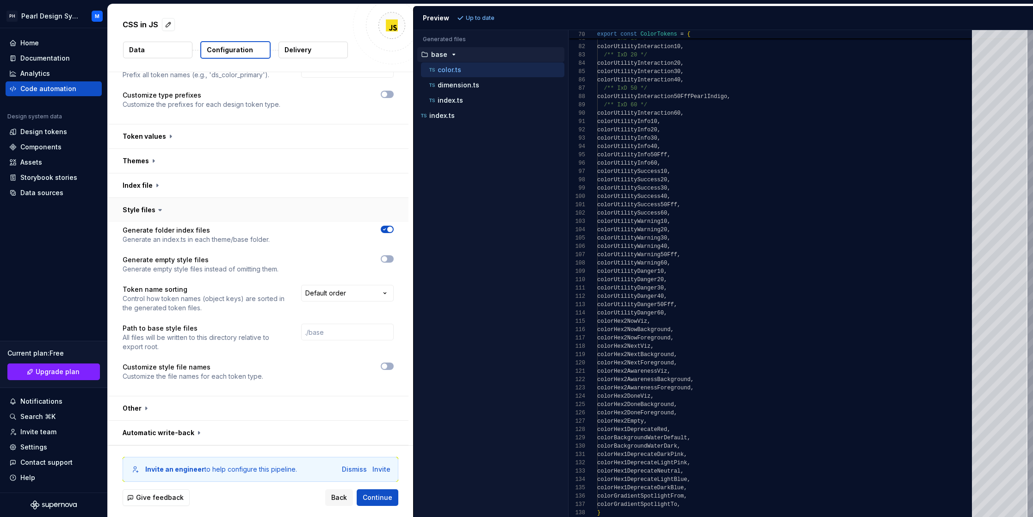
scroll to position [68, 0]
click at [387, 367] on span "button" at bounding box center [385, 367] width 6 height 6
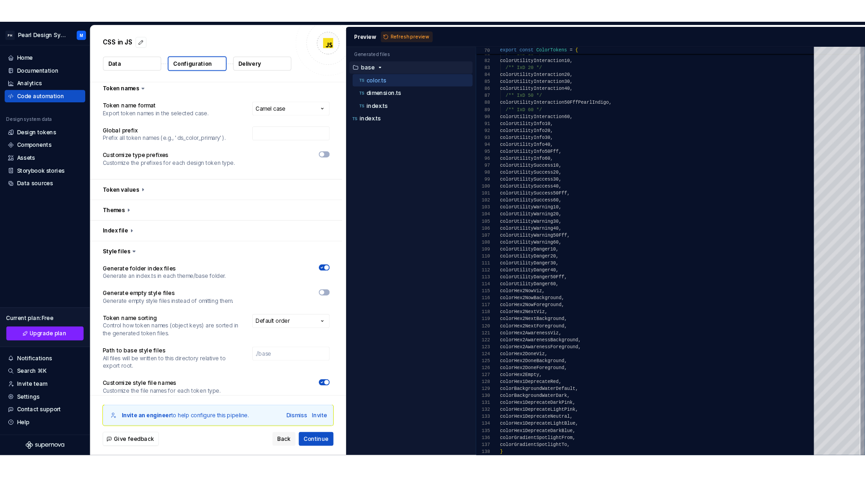
scroll to position [0, 0]
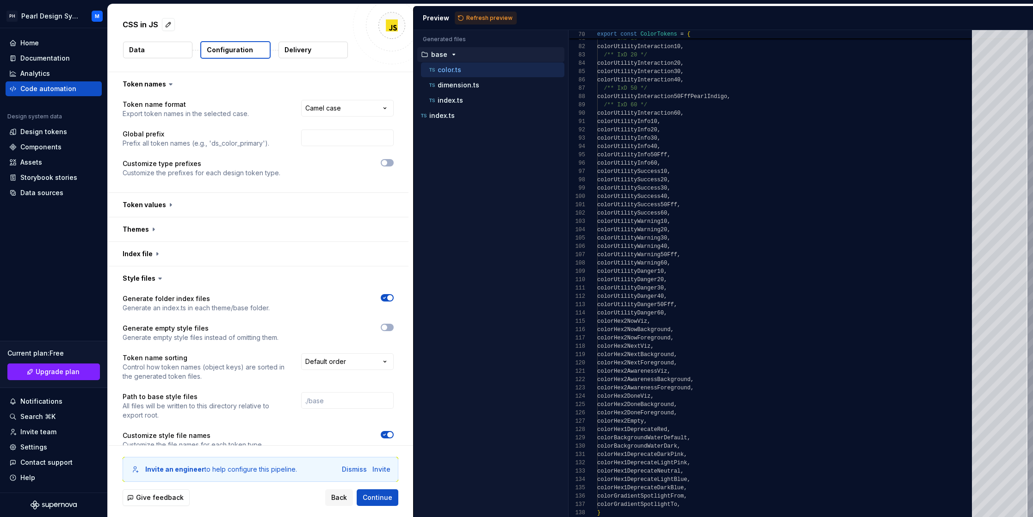
click at [152, 45] on button "Data" at bounding box center [157, 50] width 69 height 17
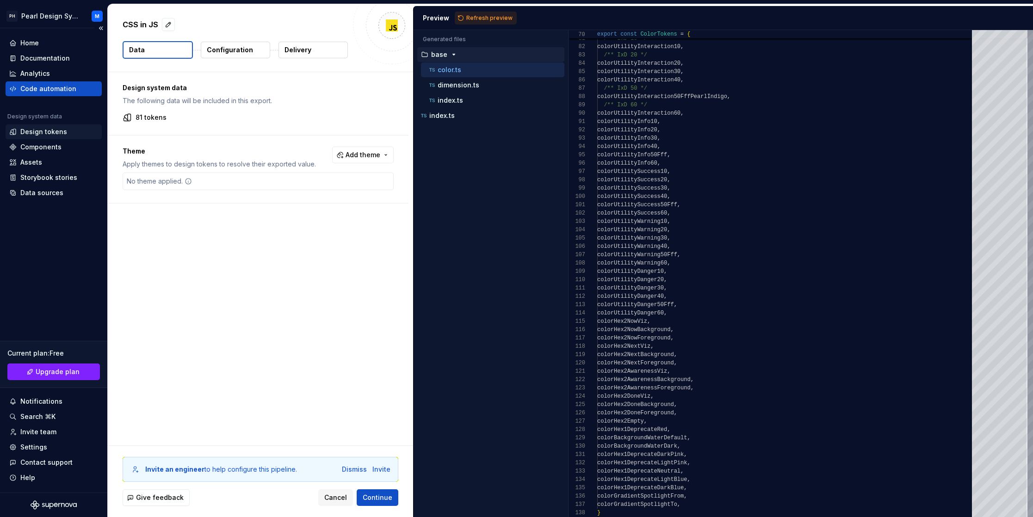
click at [27, 132] on div "Design tokens" at bounding box center [43, 131] width 47 height 9
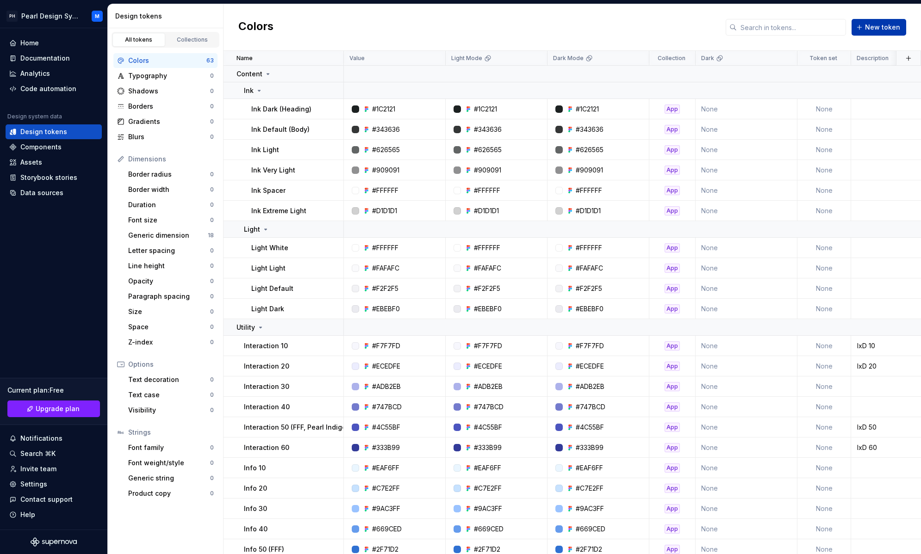
click at [845, 26] on span "New token" at bounding box center [882, 27] width 35 height 9
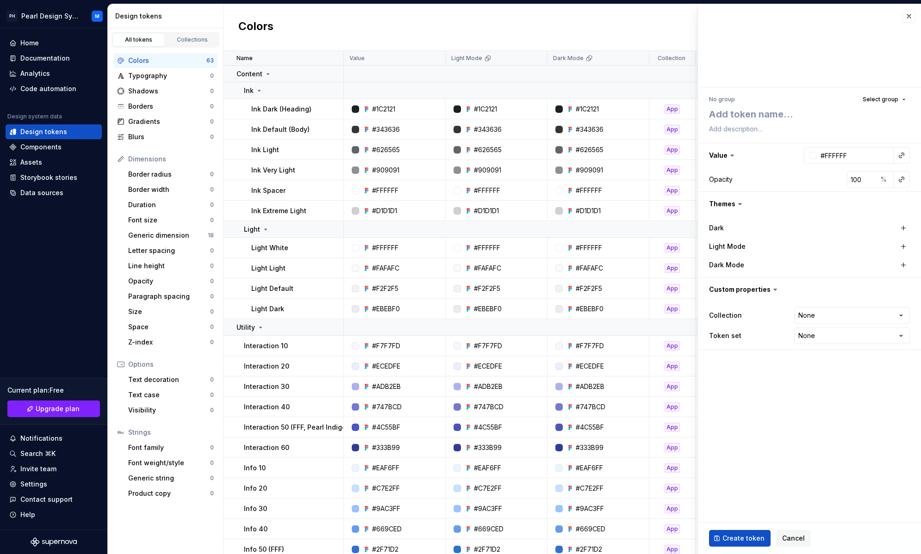
type textarea "*"
click at [845, 100] on span "Select group" at bounding box center [881, 99] width 36 height 7
click at [845, 48] on div at bounding box center [809, 45] width 223 height 83
click at [845, 17] on button "button" at bounding box center [908, 16] width 13 height 13
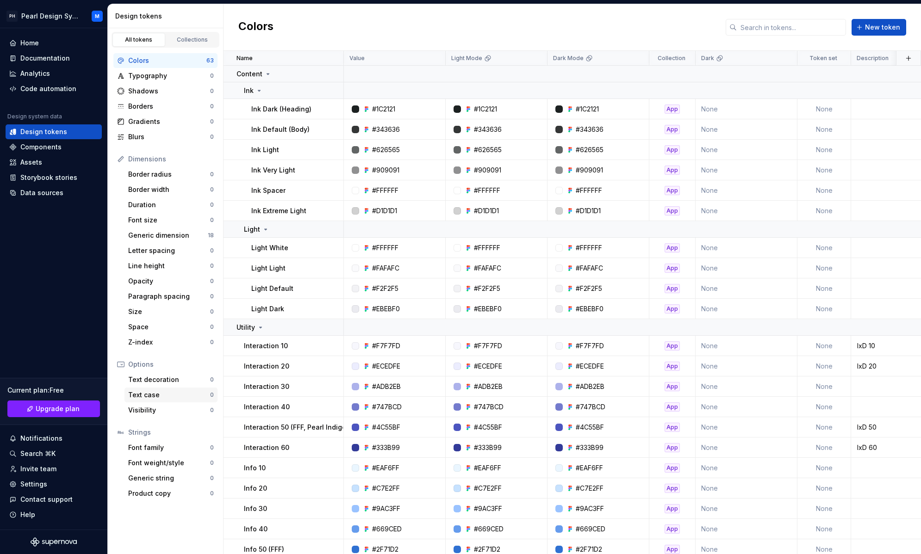
click at [166, 398] on div "Text case" at bounding box center [169, 395] width 82 height 9
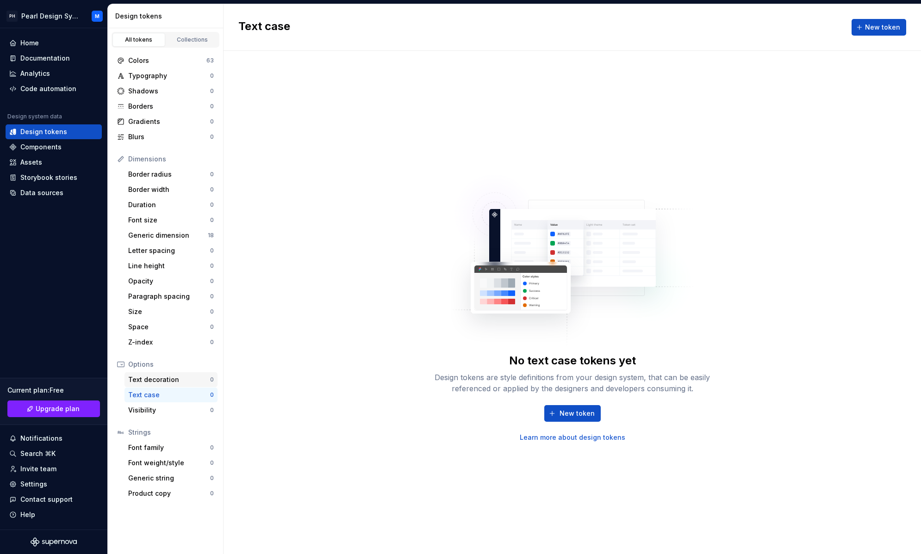
click at [160, 380] on div "Text decoration" at bounding box center [169, 379] width 82 height 9
click at [165, 391] on div "Text case" at bounding box center [169, 395] width 82 height 9
click at [162, 410] on div "Visibility" at bounding box center [169, 410] width 82 height 9
click at [121, 159] on icon at bounding box center [120, 158] width 7 height 7
click at [143, 158] on div "Dimensions" at bounding box center [171, 159] width 86 height 9
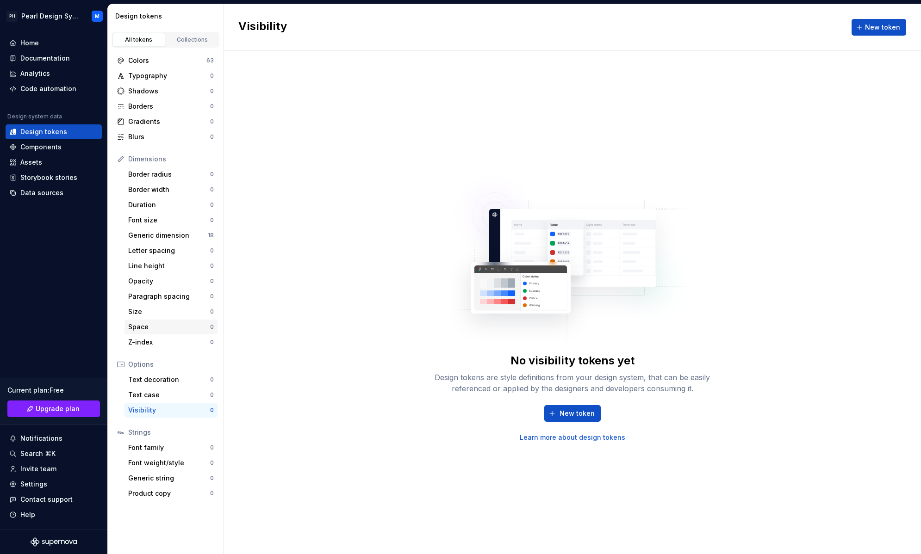
click at [157, 327] on div "Space" at bounding box center [169, 327] width 82 height 9
click at [160, 236] on div "Generic dimension" at bounding box center [168, 235] width 80 height 9
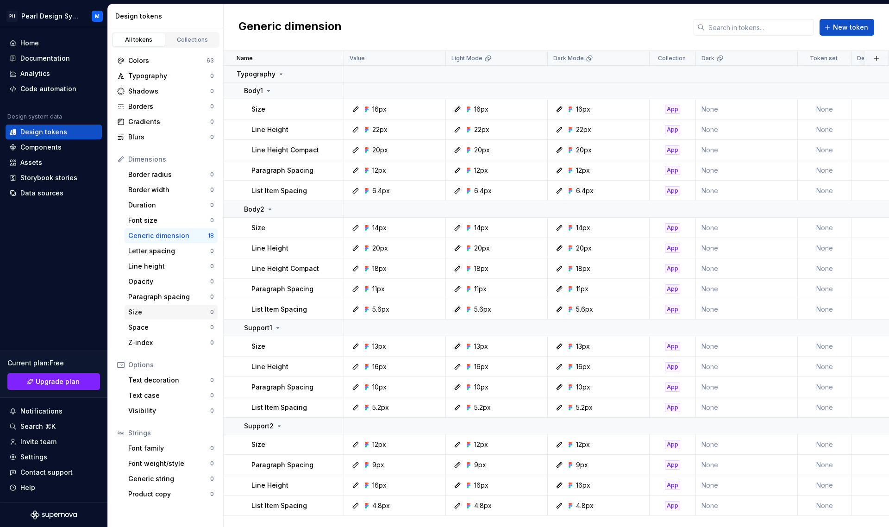
click at [164, 311] on div "Size" at bounding box center [169, 311] width 82 height 9
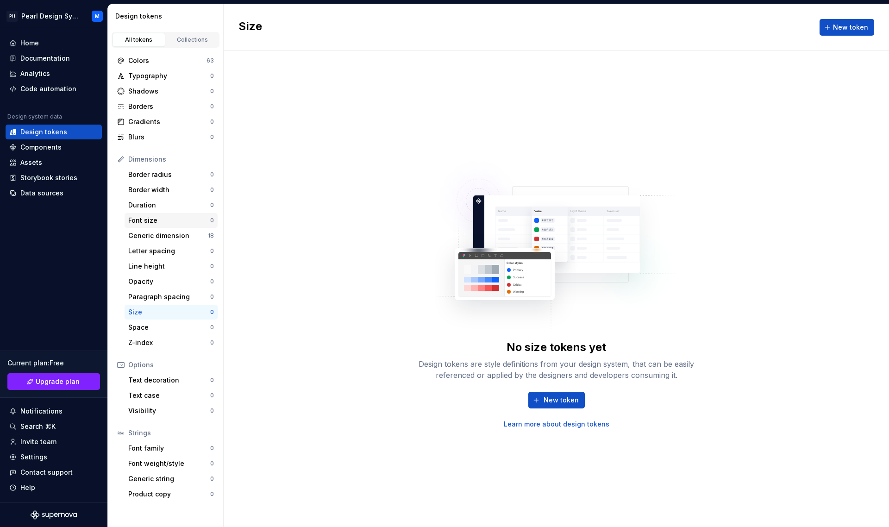
click at [169, 222] on div "Font size" at bounding box center [169, 220] width 82 height 9
click at [178, 73] on div "Typography" at bounding box center [169, 75] width 82 height 9
click at [187, 39] on div "Collections" at bounding box center [192, 39] width 46 height 7
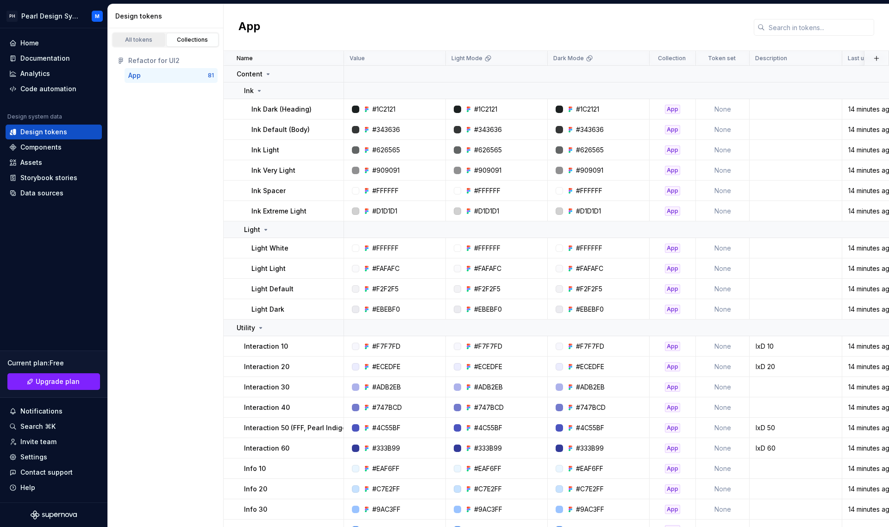
click at [138, 35] on link "All tokens" at bounding box center [138, 40] width 53 height 14
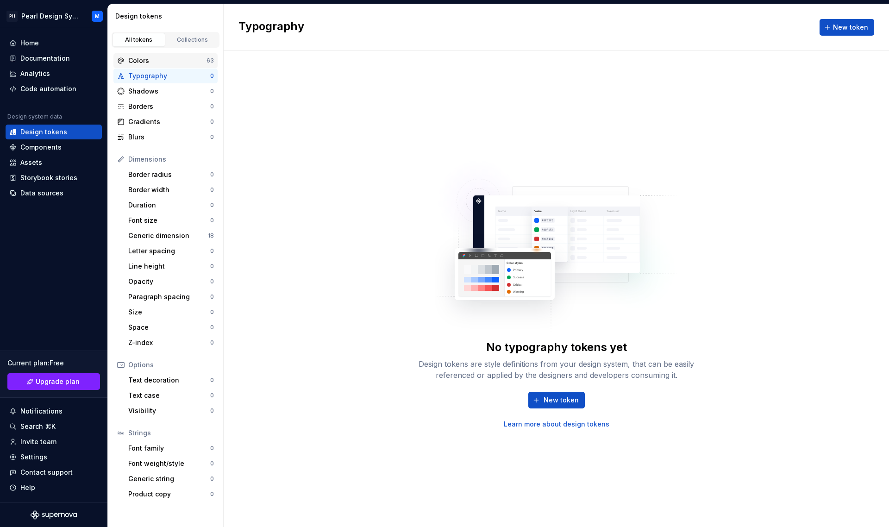
click at [161, 62] on div "Colors" at bounding box center [167, 60] width 78 height 9
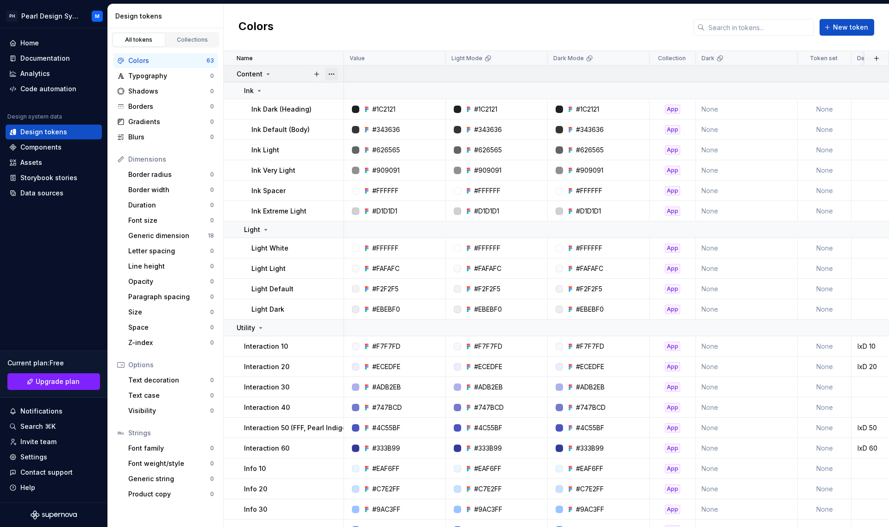
click at [333, 75] on button "button" at bounding box center [331, 74] width 13 height 13
click at [293, 113] on html "PH Pearl Design System M Home Documentation Analytics Code automation Design sy…" at bounding box center [444, 263] width 889 height 527
click at [329, 105] on button "button" at bounding box center [331, 109] width 13 height 13
click at [356, 163] on span "Delete token" at bounding box center [357, 161] width 60 height 15
click at [337, 29] on html "PH Pearl Design System M Home Documentation Analytics Code automation Design sy…" at bounding box center [444, 263] width 889 height 527
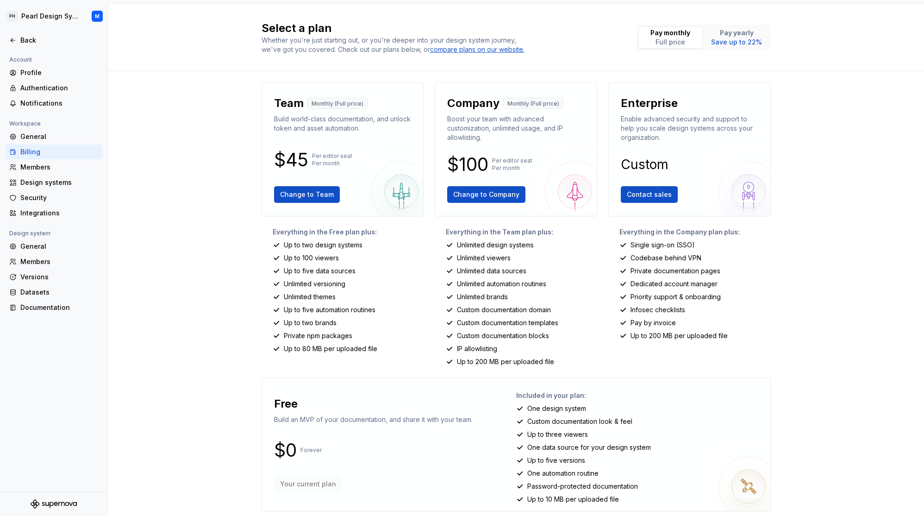
scroll to position [10, 0]
